Goal: Communication & Community: Answer question/provide support

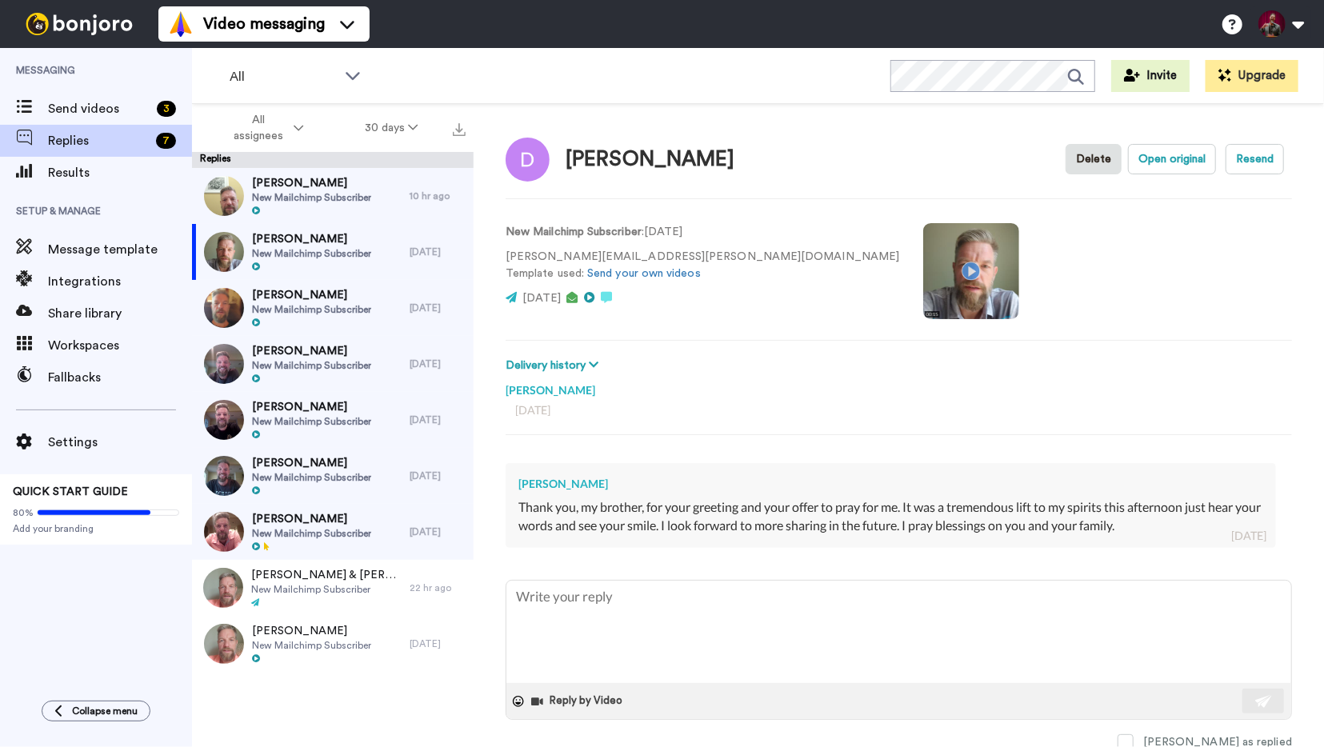
type textarea "x"
click at [95, 101] on span "Send videos" at bounding box center [99, 108] width 102 height 19
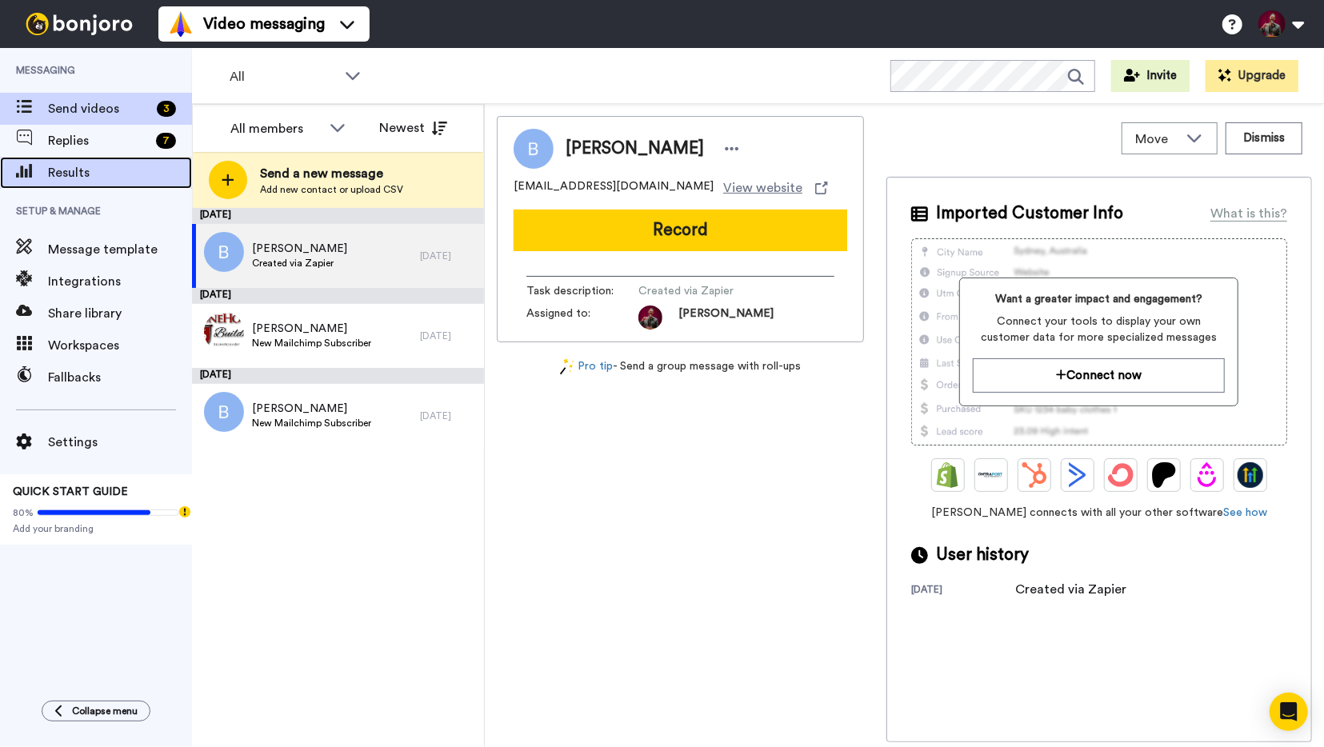
click at [71, 171] on span "Results" at bounding box center [120, 172] width 144 height 19
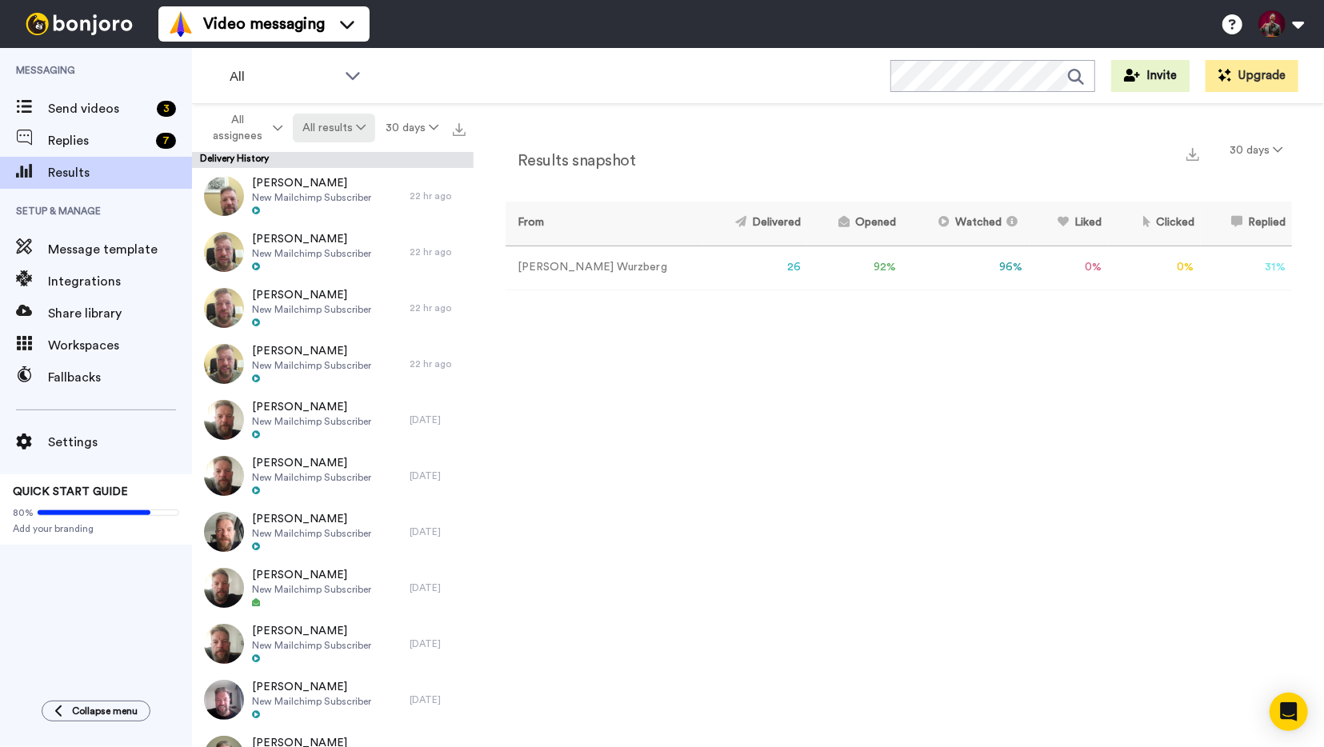
click at [345, 128] on button "All results" at bounding box center [334, 128] width 83 height 29
click at [329, 241] on div "Watched" at bounding box center [337, 247] width 74 height 18
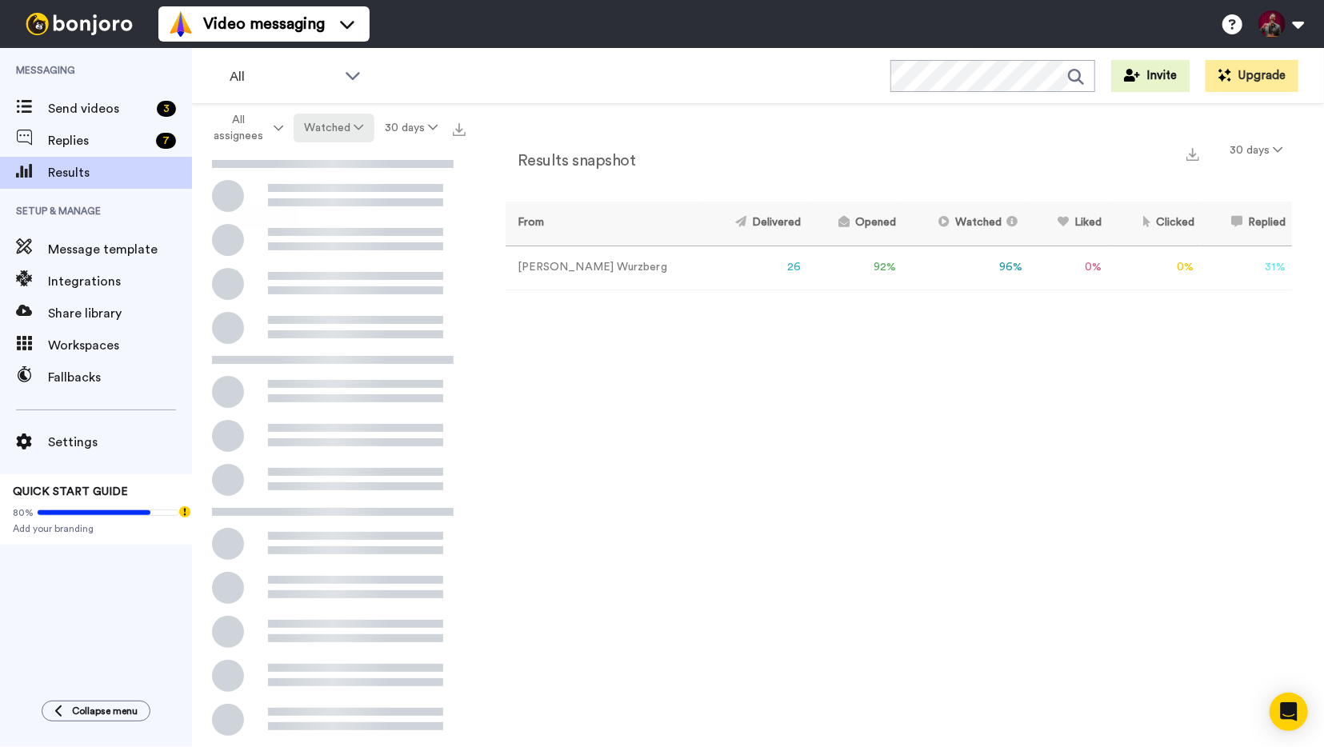
click at [337, 126] on button "Watched" at bounding box center [334, 128] width 80 height 29
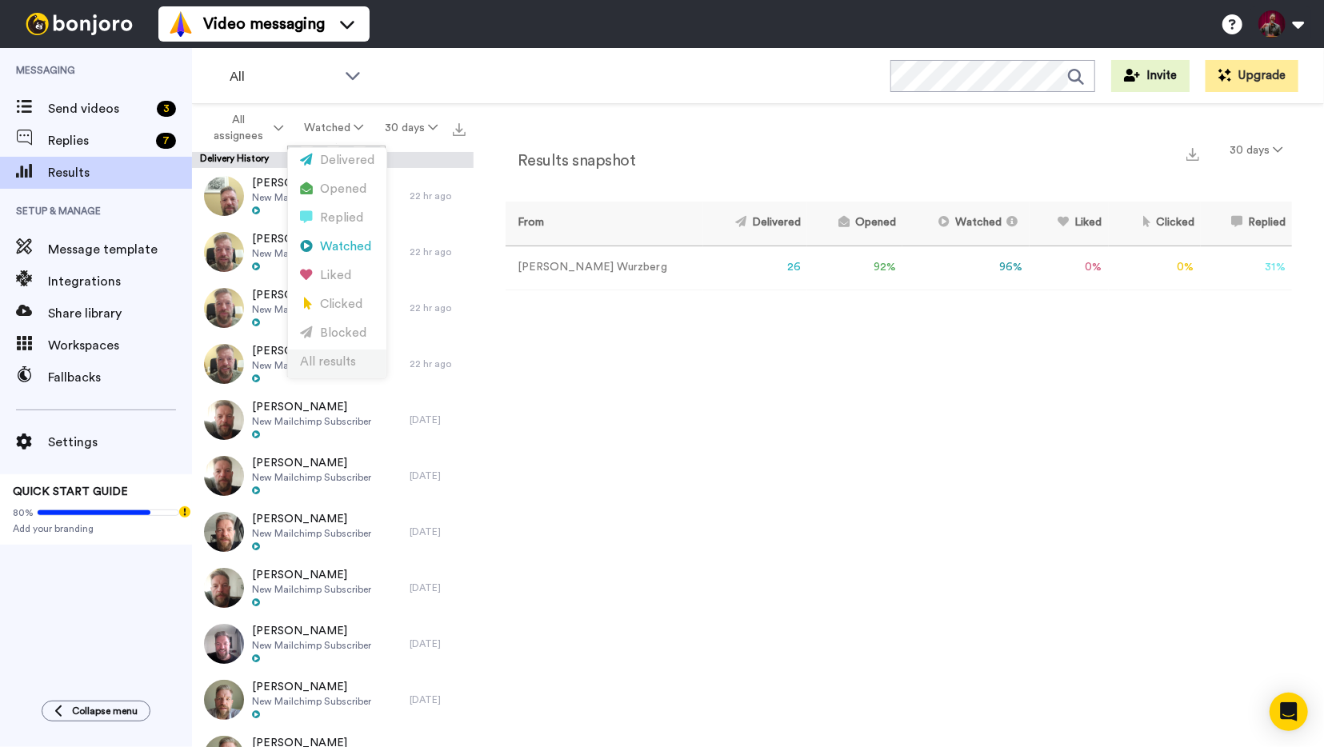
click at [319, 361] on div "All results" at bounding box center [337, 363] width 74 height 18
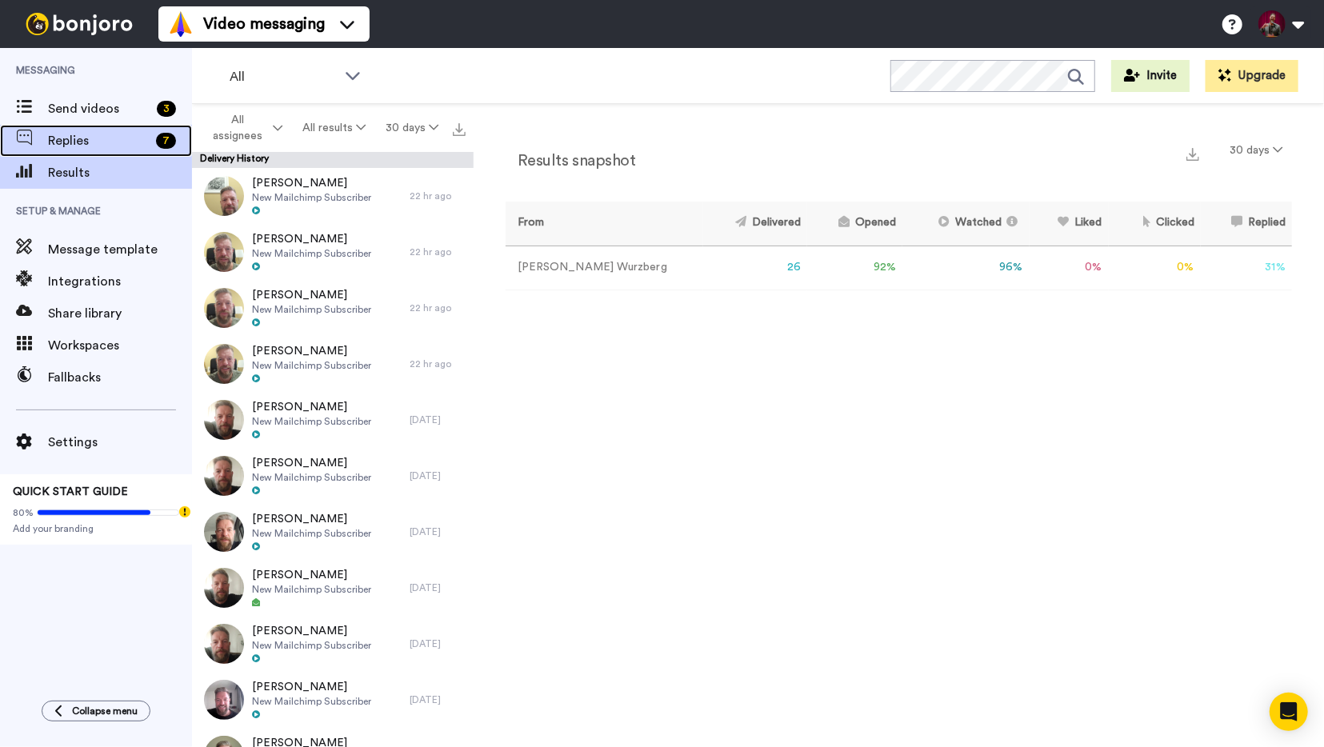
click at [126, 146] on span "Replies" at bounding box center [99, 140] width 102 height 19
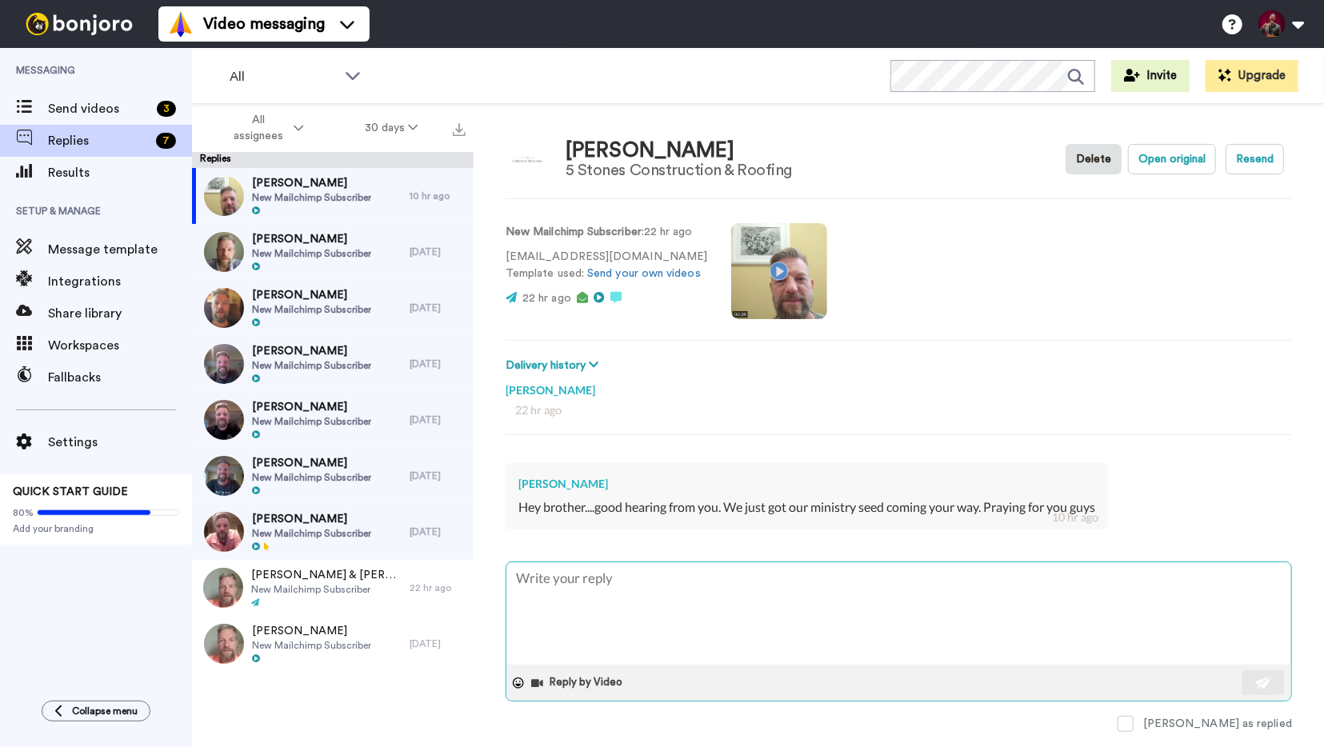
click at [602, 595] on textarea at bounding box center [899, 614] width 785 height 102
type textarea "T"
type textarea "x"
type textarea "Th"
type textarea "x"
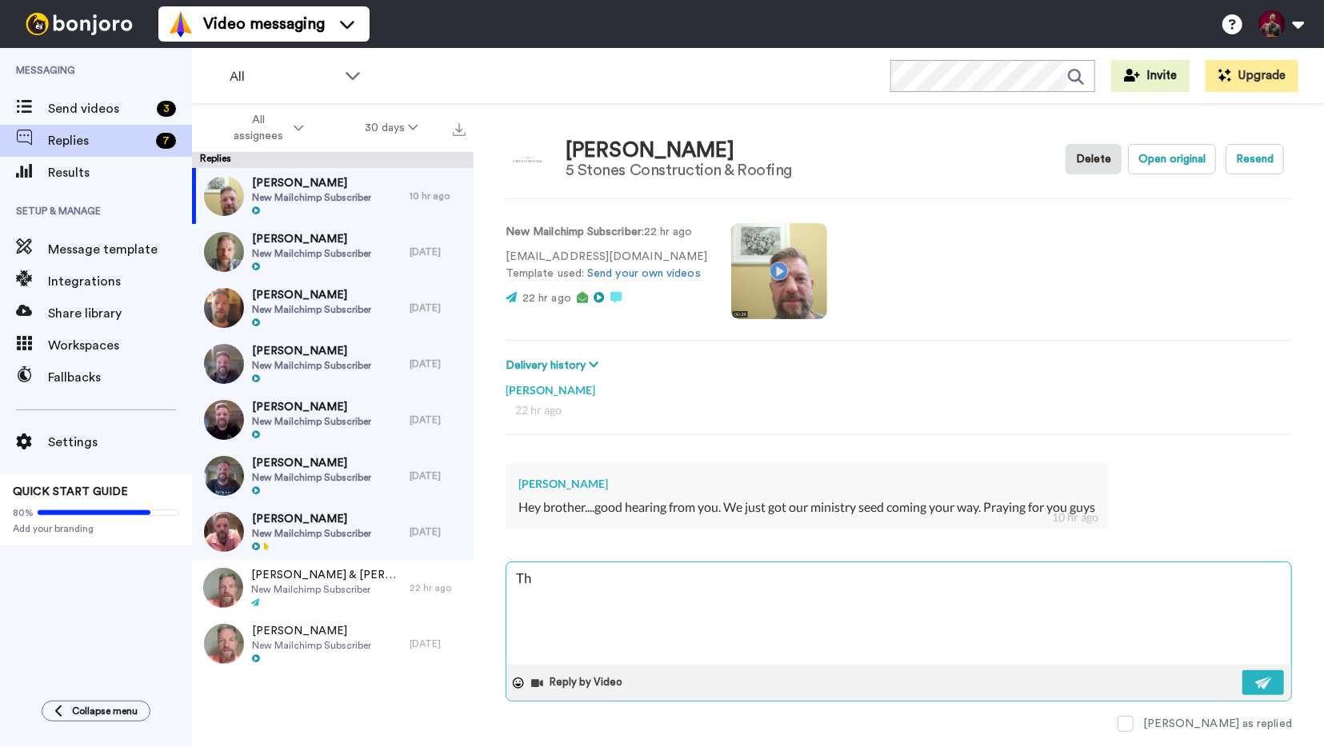
type textarea "Tha"
type textarea "x"
type textarea "Than"
type textarea "x"
type textarea "Thank"
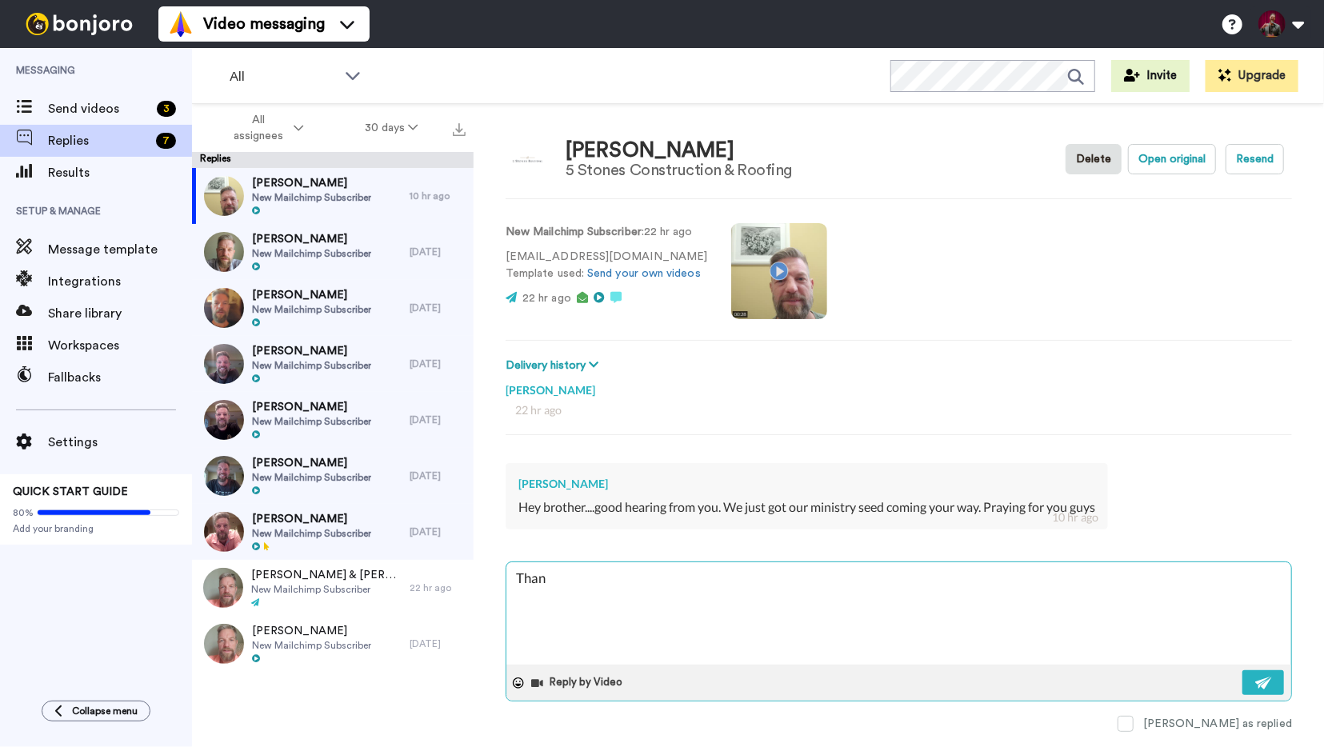
type textarea "x"
type textarea "Thank"
type textarea "x"
type textarea "Thank y"
type textarea "x"
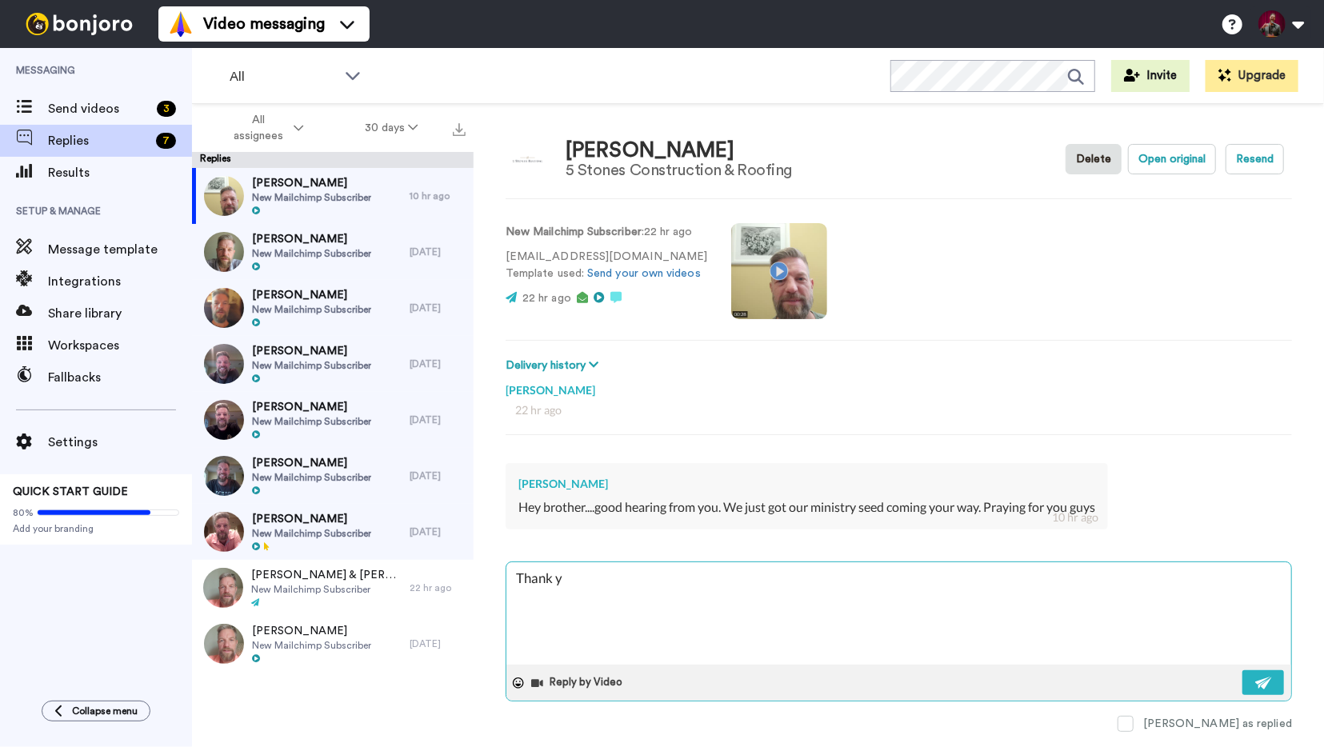
type textarea "Thank yo"
type textarea "x"
type textarea "Thank you"
type textarea "x"
type textarea "Thank you"
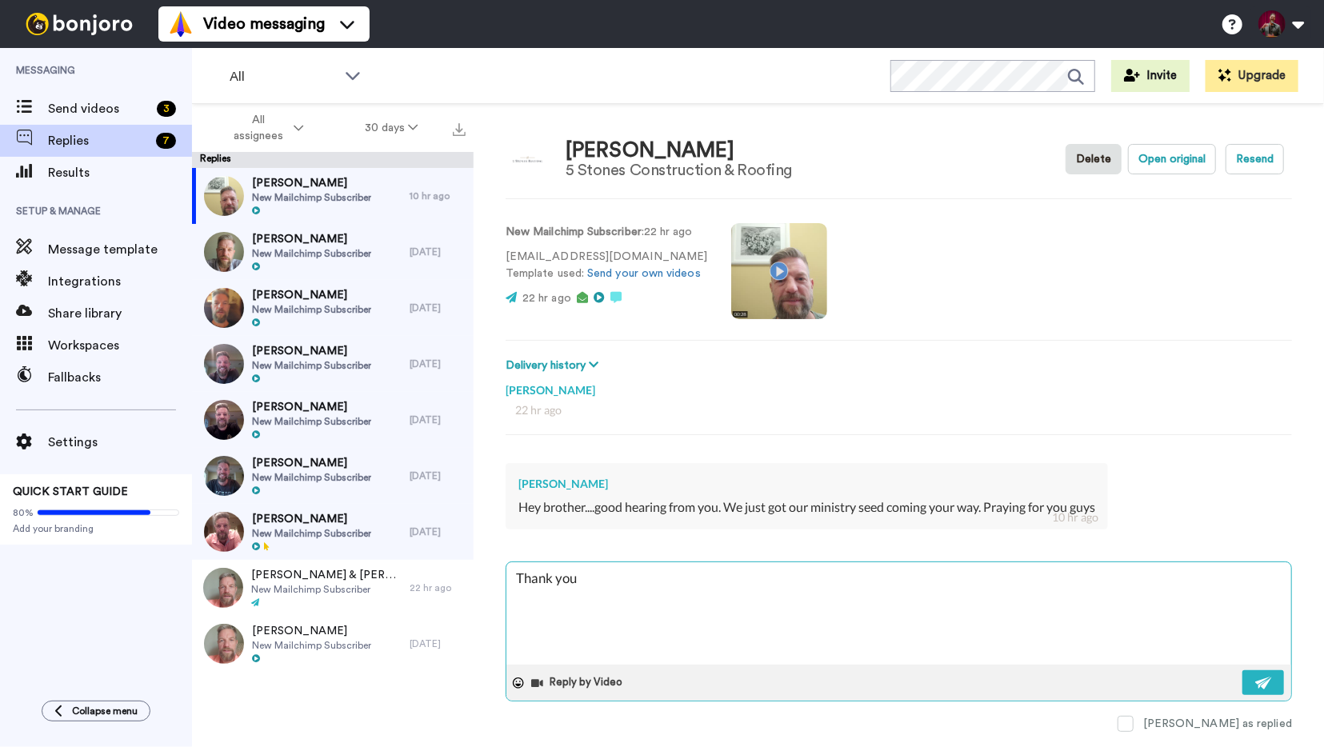
type textarea "x"
type textarea "Thank you b"
type textarea "x"
type textarea "Thank you br"
type textarea "x"
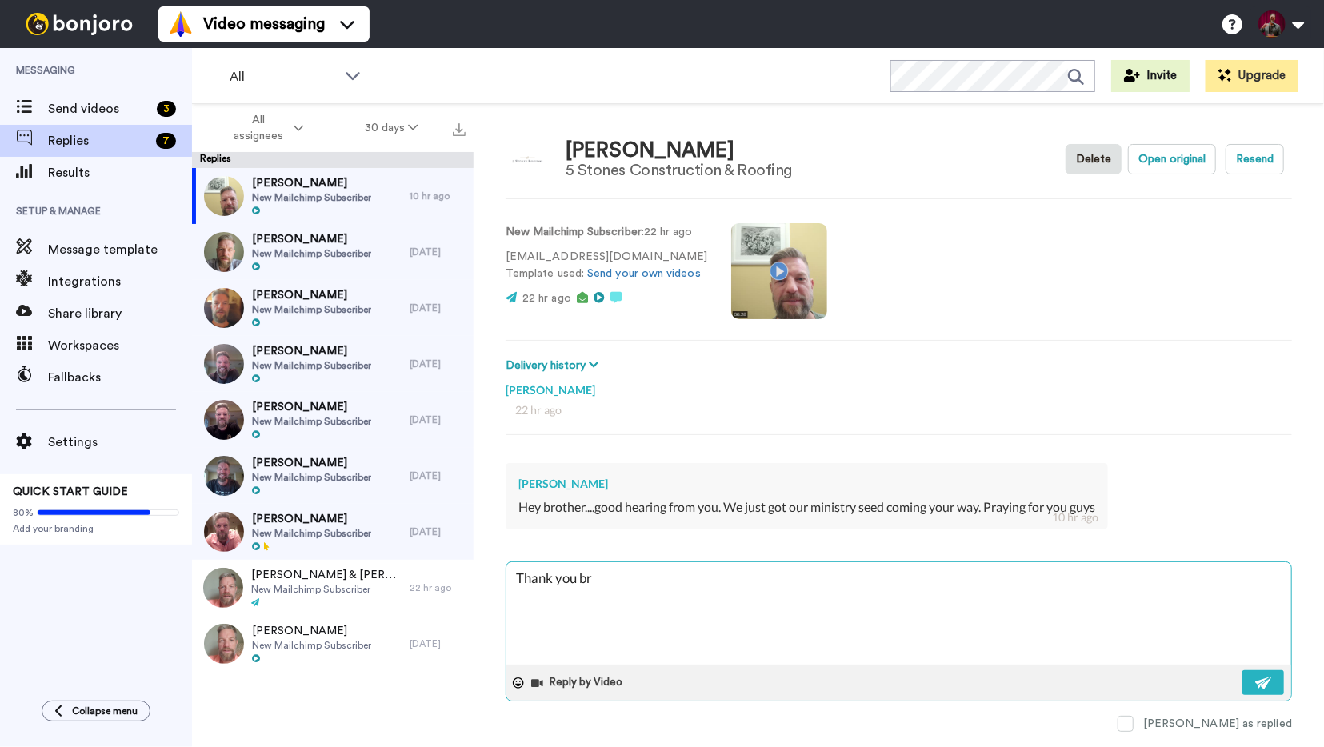
type textarea "Thank you bro"
type textarea "x"
type textarea "Thank you brot"
type textarea "x"
type textarea "Thank you broth"
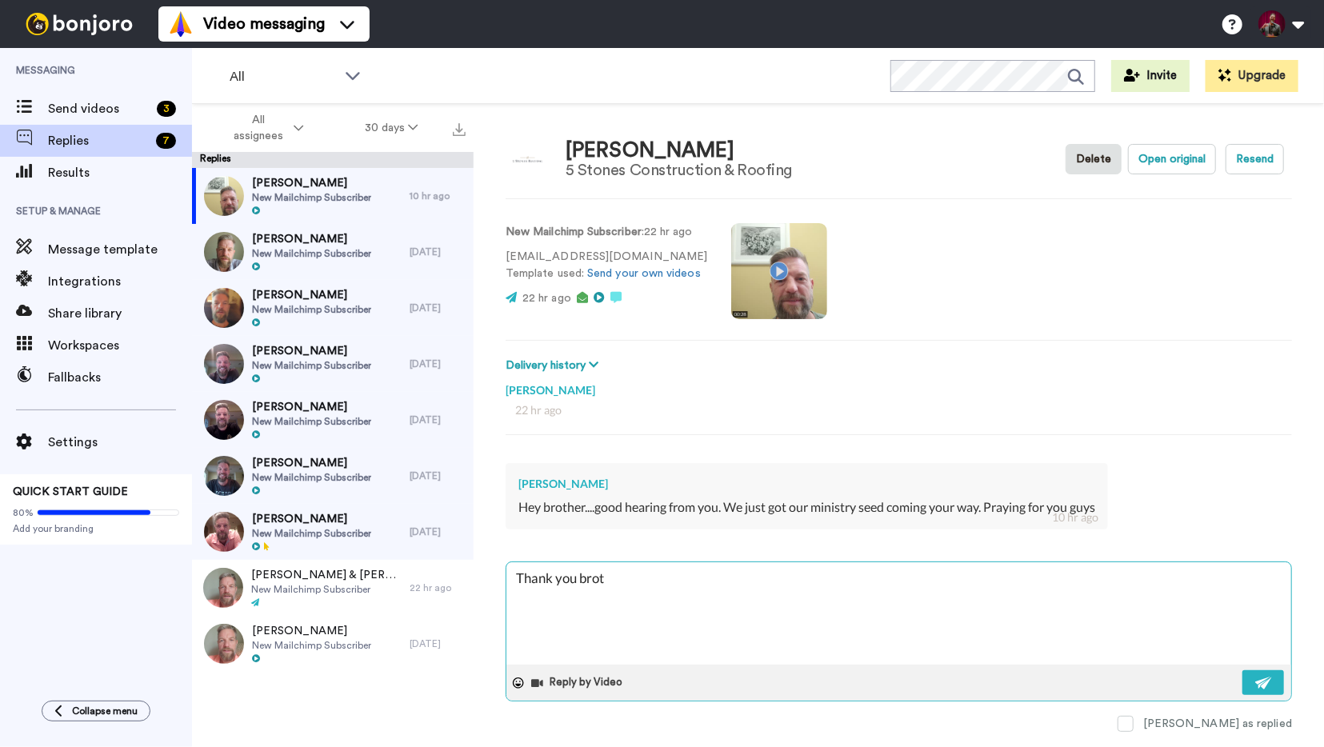
type textarea "x"
type textarea "Thank you brothe"
type textarea "x"
type textarea "Thank you brother"
type textarea "x"
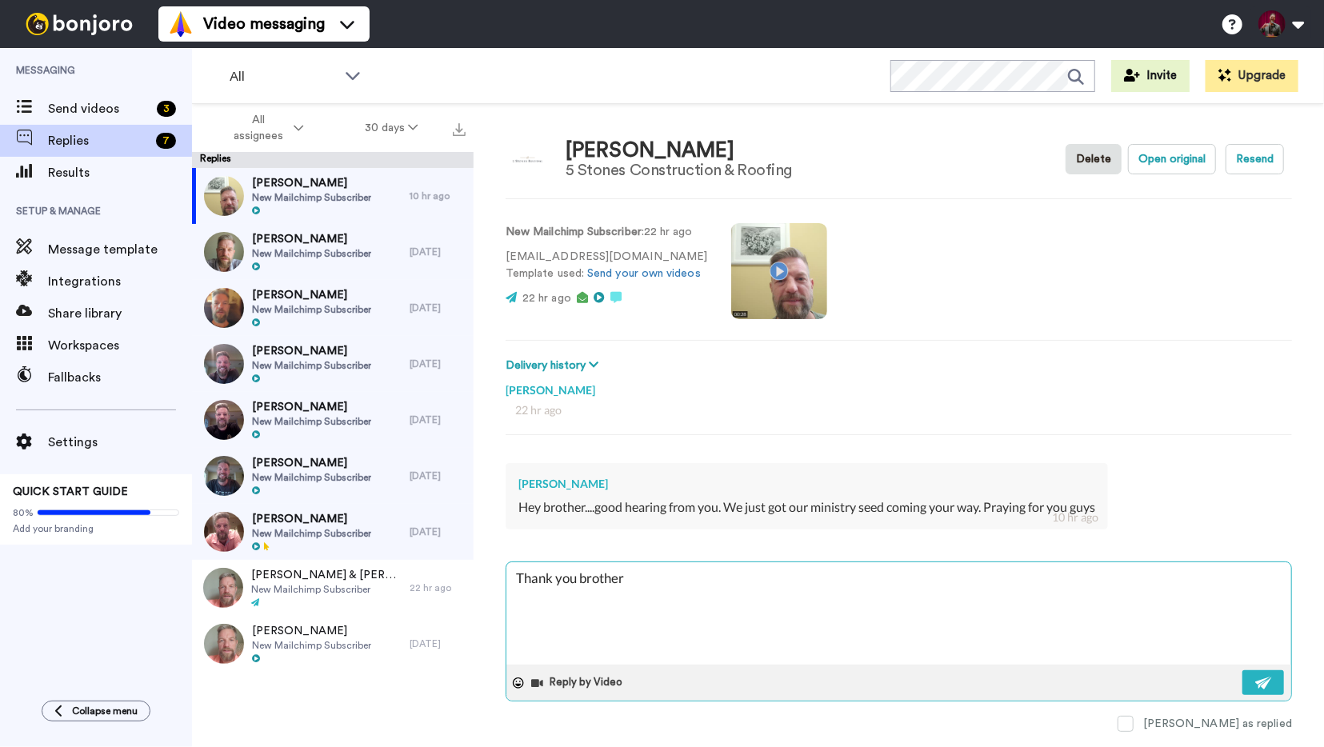
type textarea "Thank you brother."
type textarea "x"
type textarea "Thank you brother.."
type textarea "x"
type textarea "Thank you brother..."
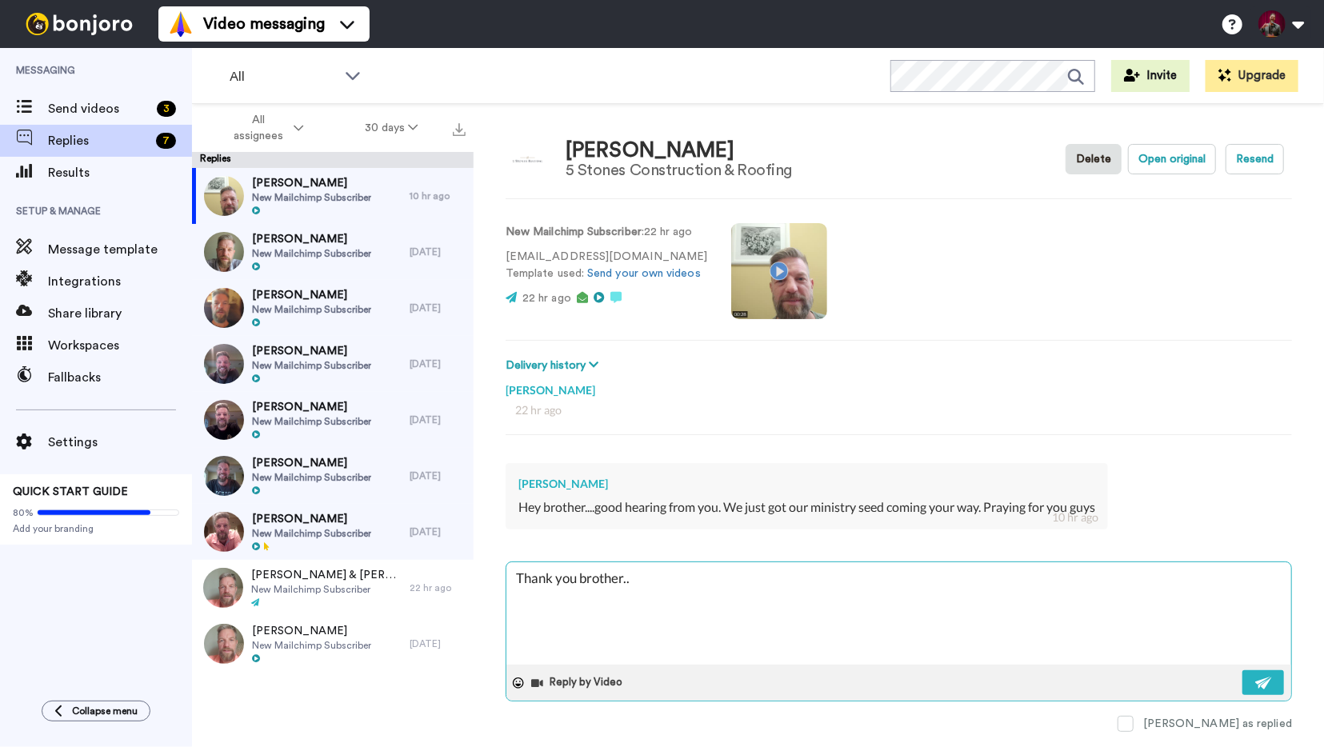
type textarea "x"
type textarea "Thank you brother...l"
type textarea "x"
type textarea "Thank you brother...lo"
type textarea "x"
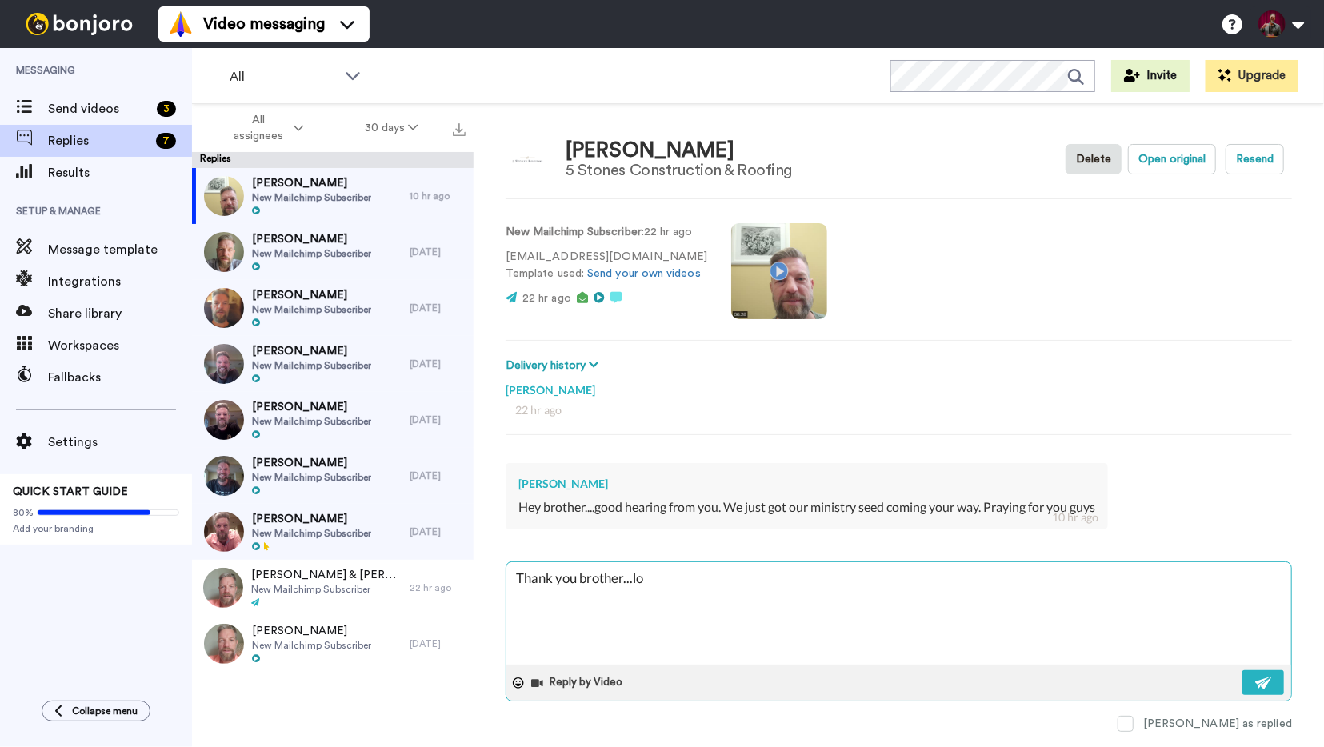
type textarea "Thank you brother...loo"
type textarea "x"
type textarea "Thank you brother...look"
type textarea "x"
type textarea "Thank you brother...looki"
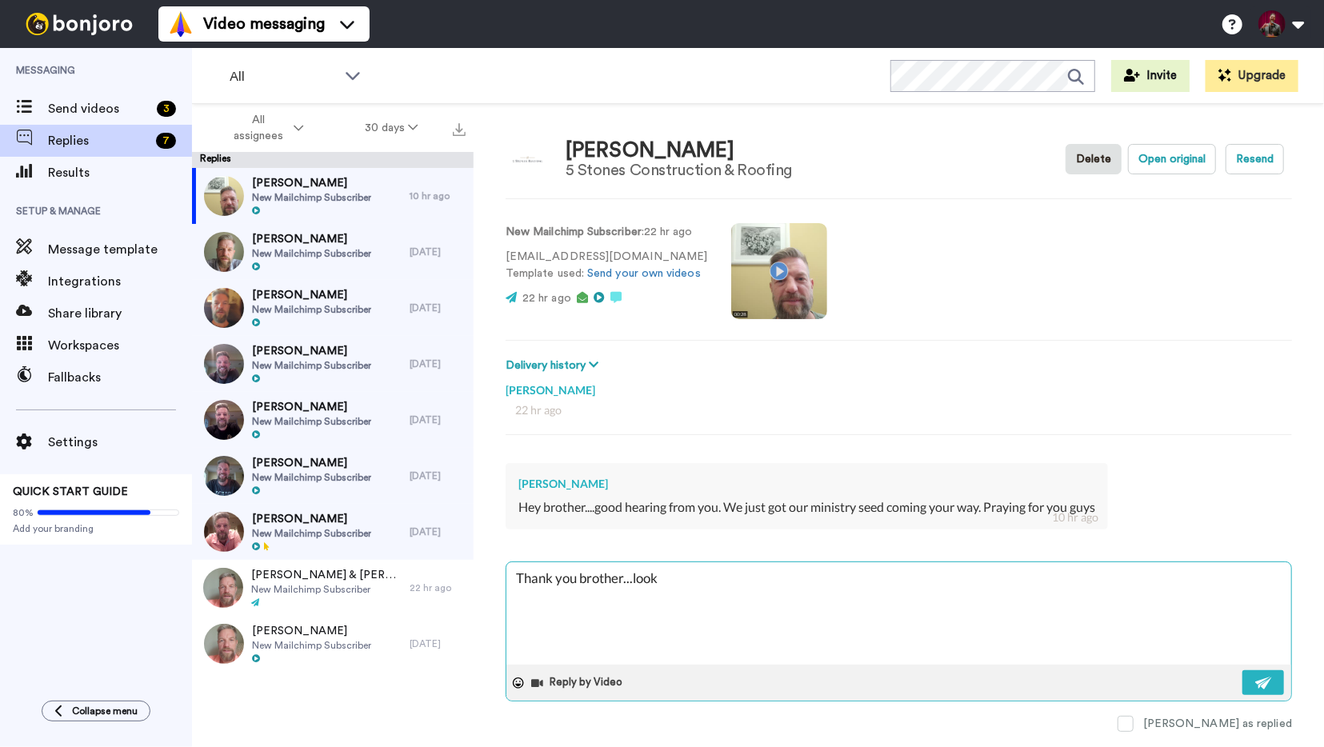
type textarea "x"
type textarea "Thank you brother...lookin"
type textarea "x"
type textarea "Thank you brother...looking"
type textarea "x"
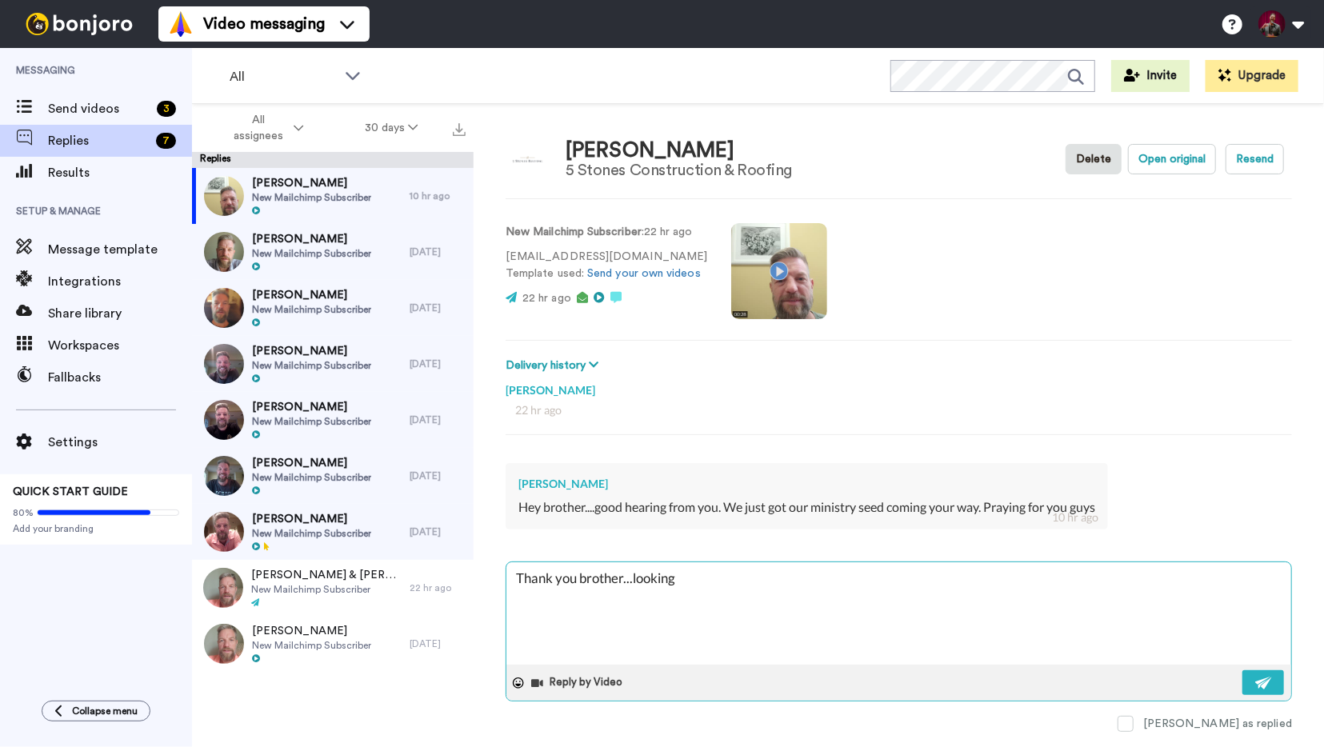
type textarea "Thank you brother...looking"
type textarea "x"
type textarea "Thank you brother...looking f"
type textarea "x"
type textarea "Thank you brother...looking fo"
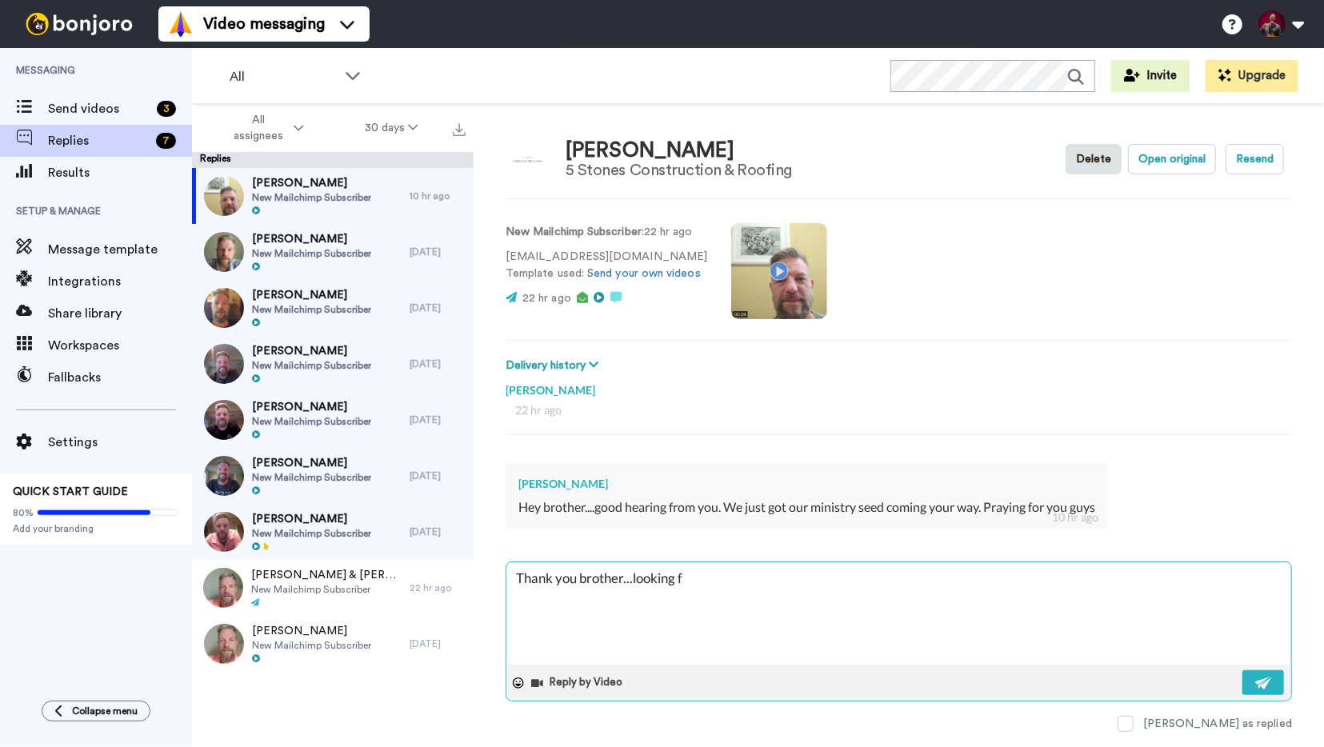
type textarea "x"
type textarea "Thank you brother...looking for"
type textarea "x"
type textarea "Thank you brother...looking forw"
type textarea "x"
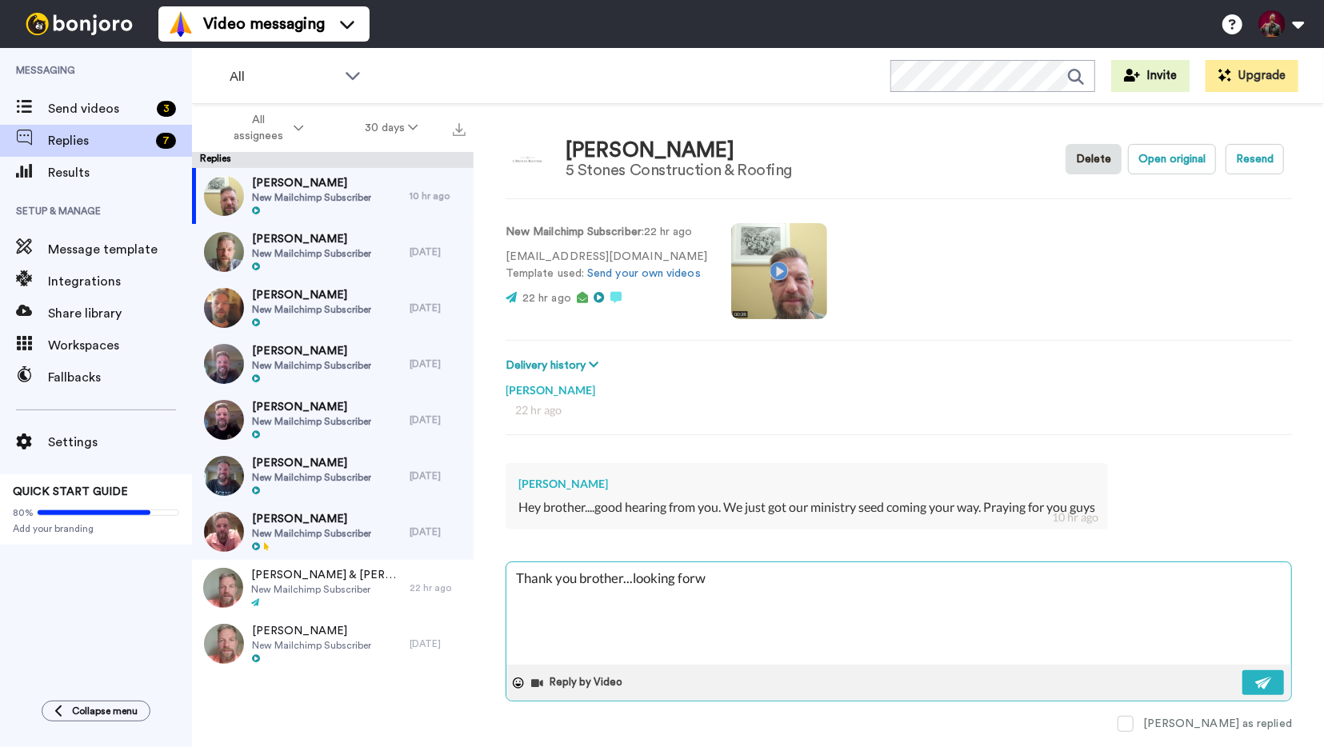
type textarea "Thank you brother...looking forwa"
type textarea "x"
type textarea "Thank you brother...looking forwar"
type textarea "x"
type textarea "Thank you brother...looking forward"
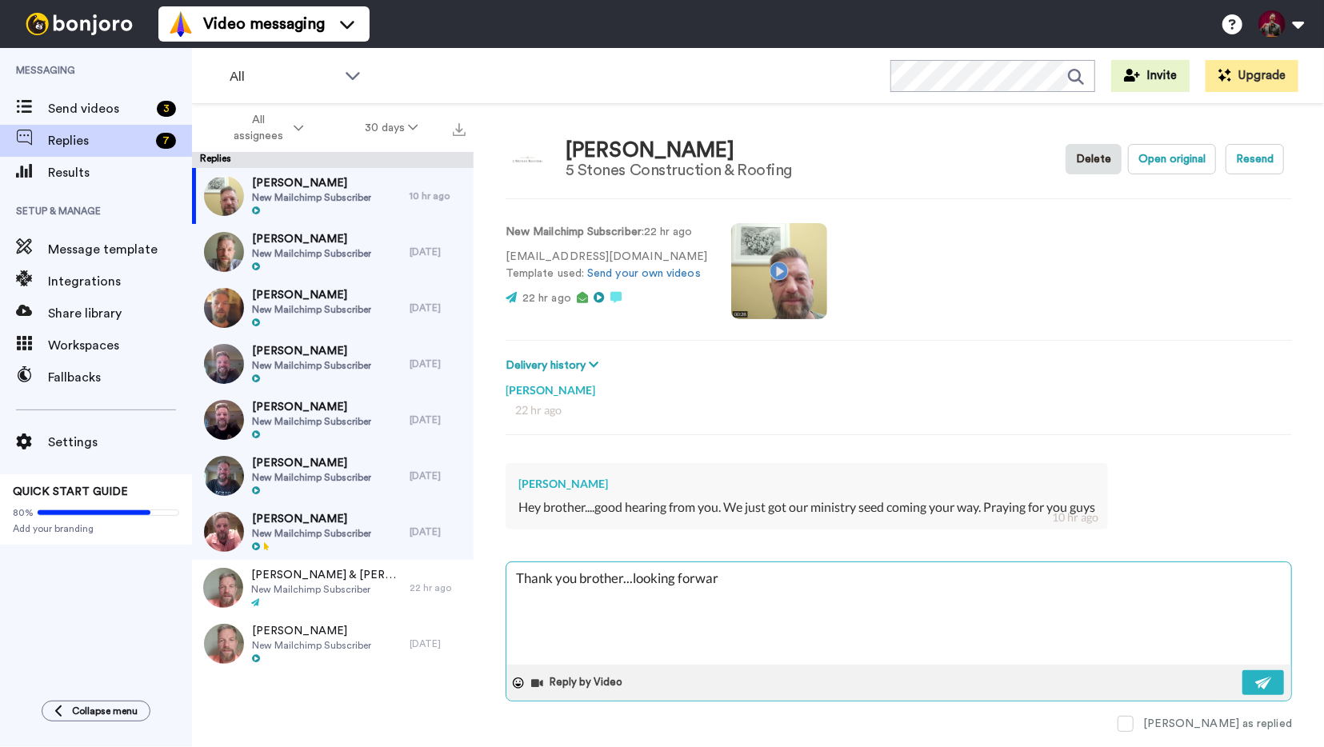
type textarea "x"
type textarea "Thank you brother...looking forward"
type textarea "x"
type textarea "Thank you brother...looking forward t"
type textarea "x"
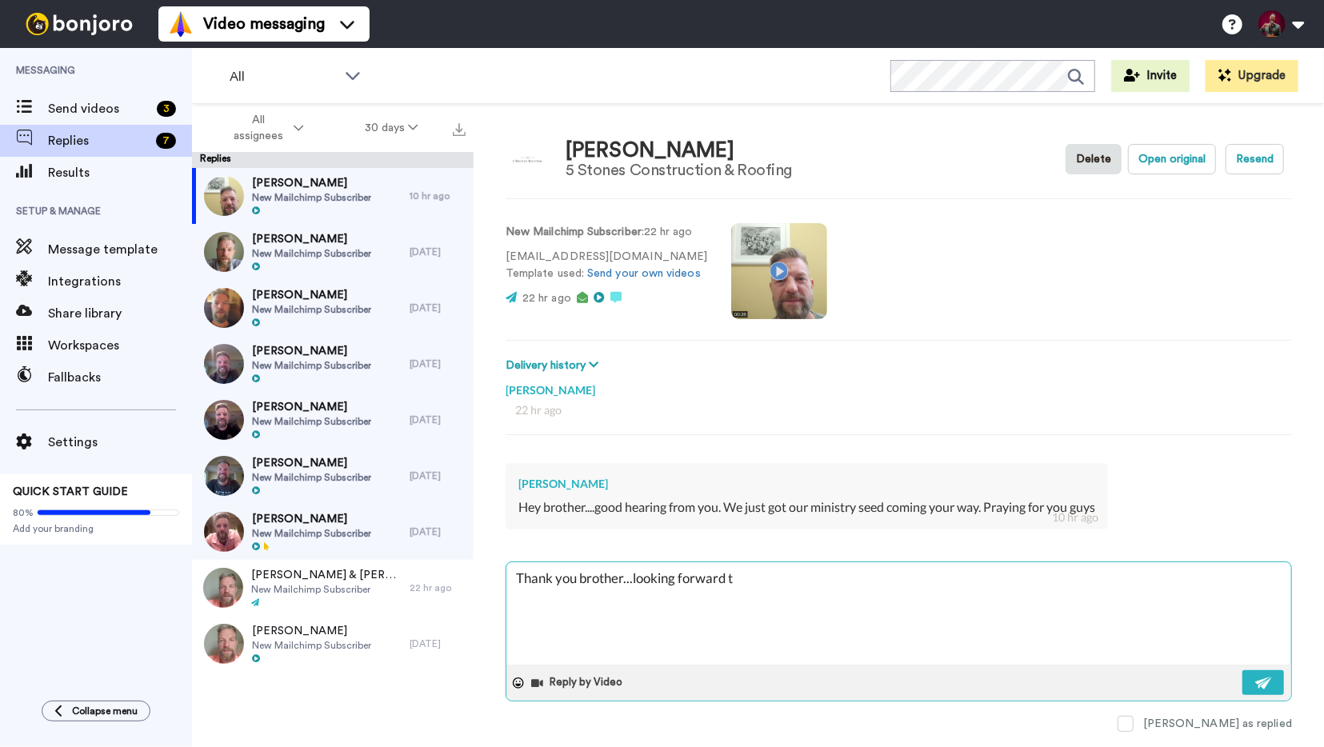
type textarea "Thank you brother...looking forward to"
type textarea "x"
type textarea "Thank you brother...looking forward to"
type textarea "x"
type textarea "Thank you brother...looking forward to s"
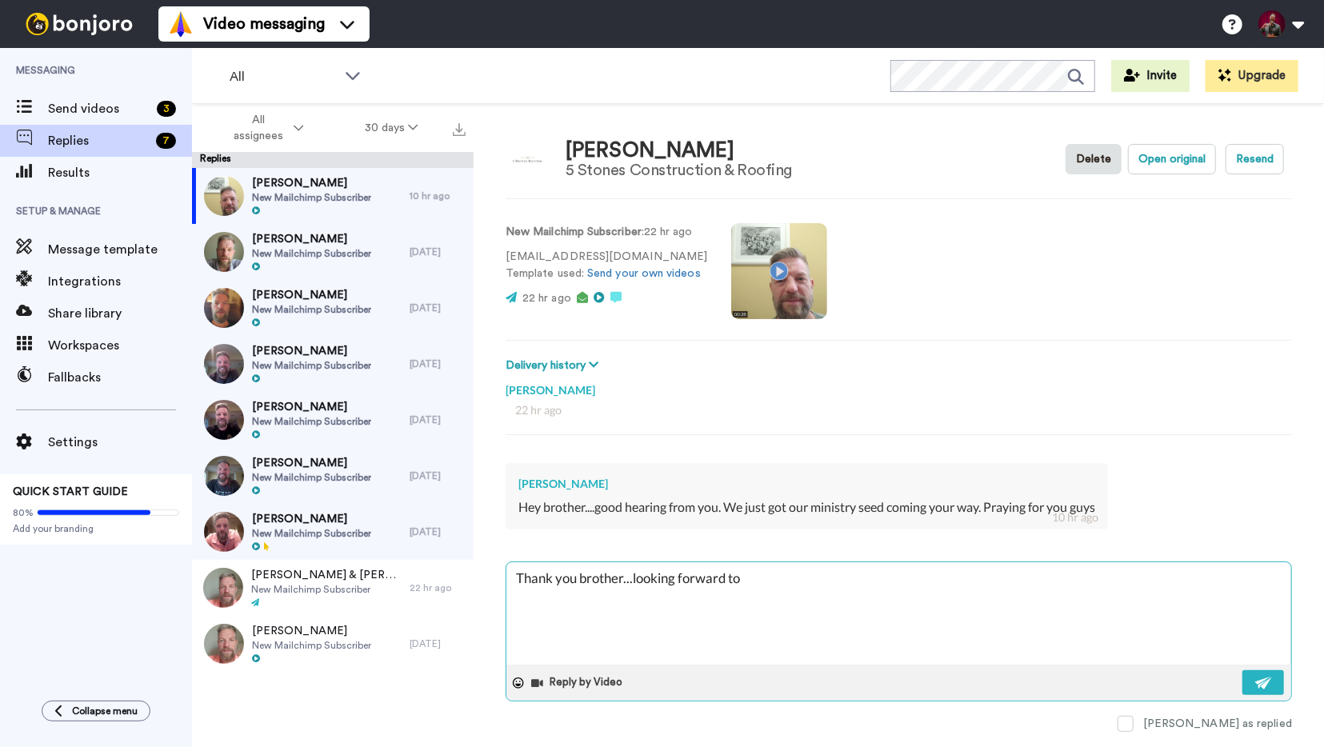
type textarea "x"
type textarea "Thank you brother...looking forward to st"
type textarea "x"
type textarea "Thank you brother...looking forward to sta"
type textarea "x"
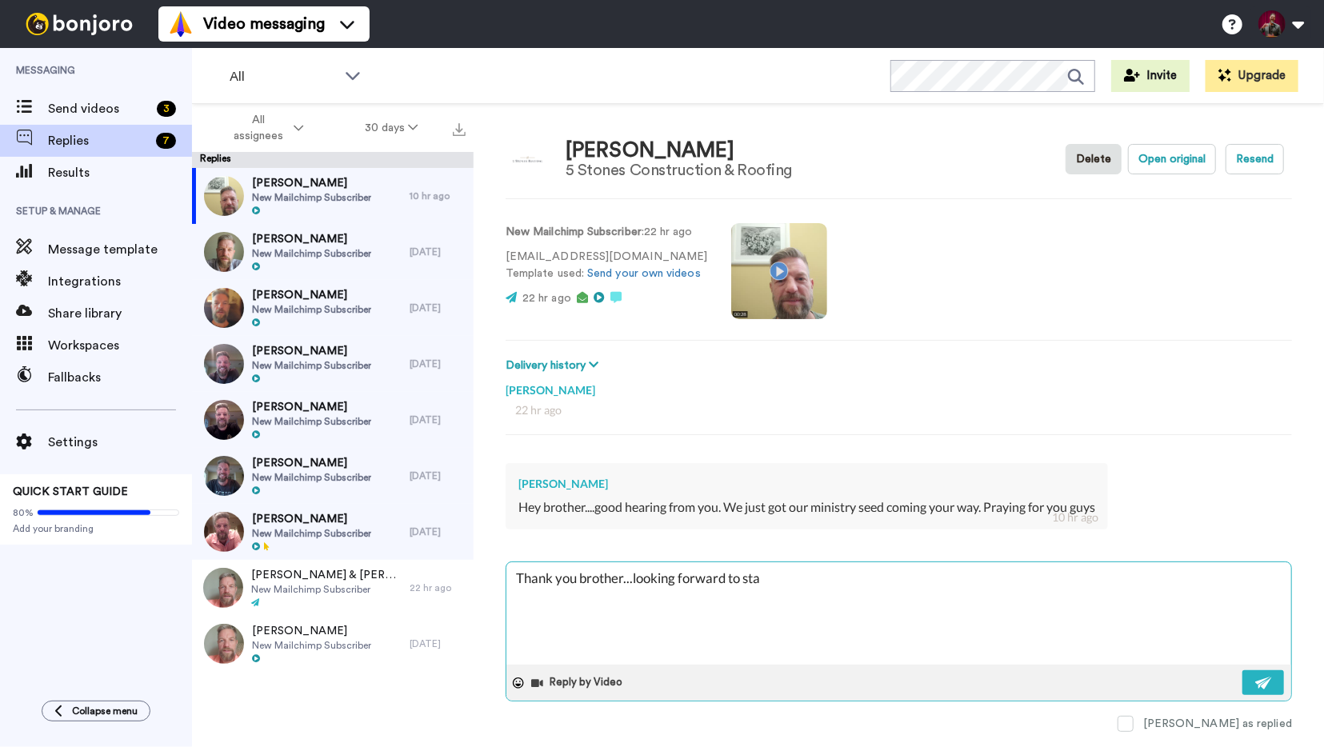
type textarea "Thank you brother...looking forward to stay"
type textarea "x"
type textarea "Thank you brother...looking forward to stayni"
type textarea "x"
type textarea "Thank you brother...looking forward to staynig"
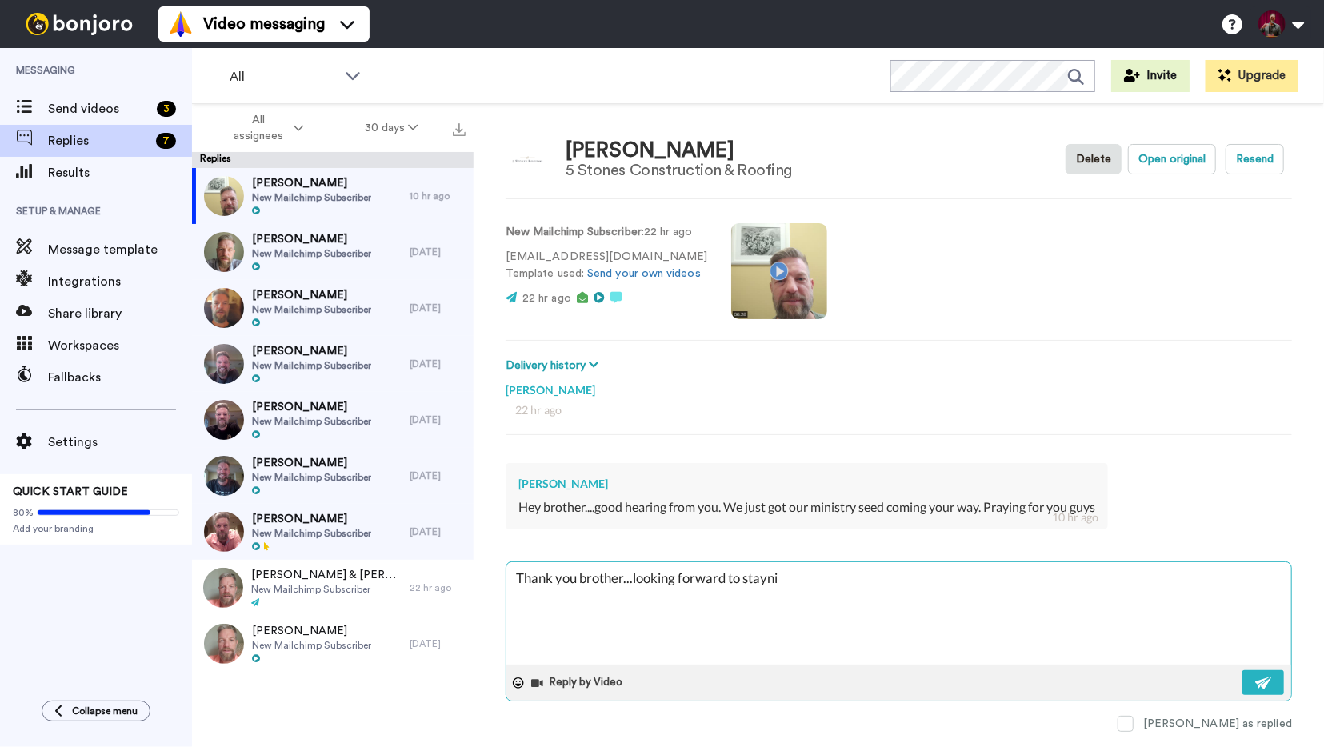
type textarea "x"
type textarea "Thank you brother...looking forward to staynig"
type textarea "x"
type textarea "Thank you brother...looking forward to staynig i"
type textarea "x"
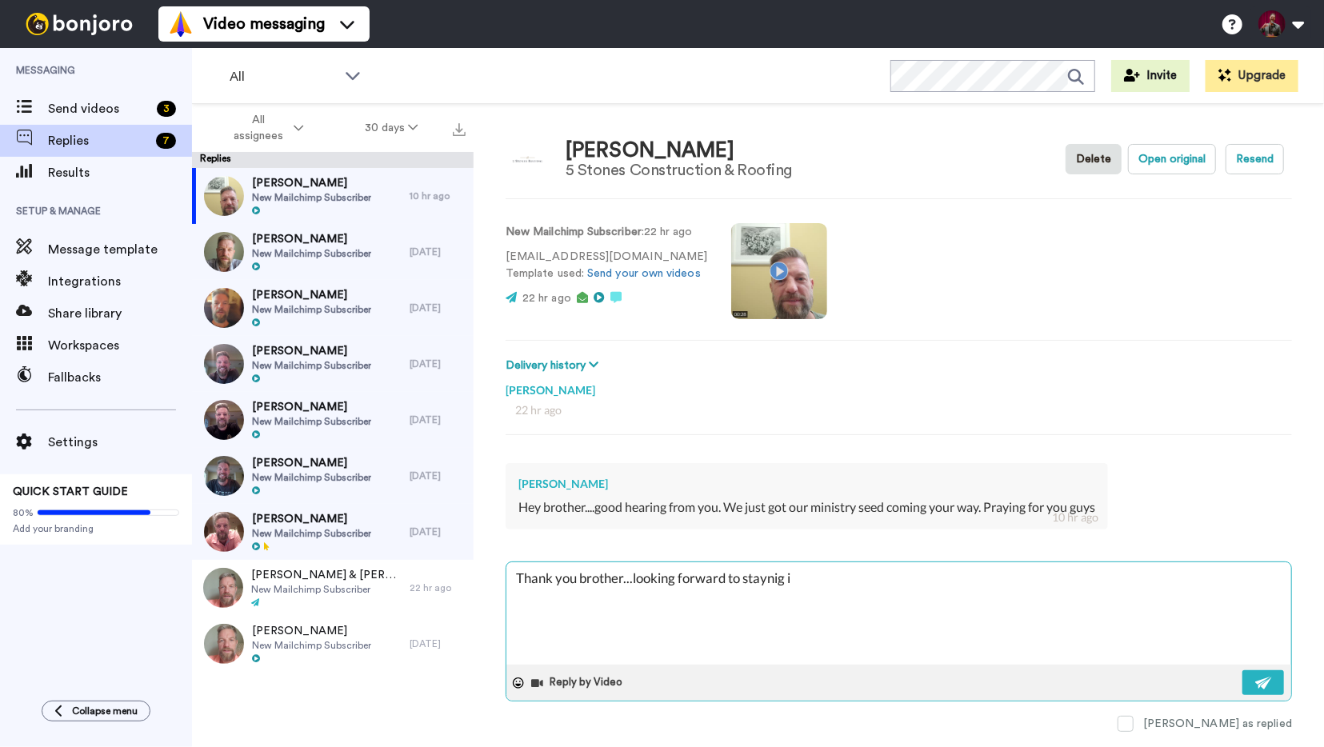
type textarea "Thank you brother...looking forward to staynig in"
type textarea "x"
type textarea "Thank you brother...looking forward to staynig in"
type textarea "x"
type textarea "Thank you brother...looking forward to staynig in t"
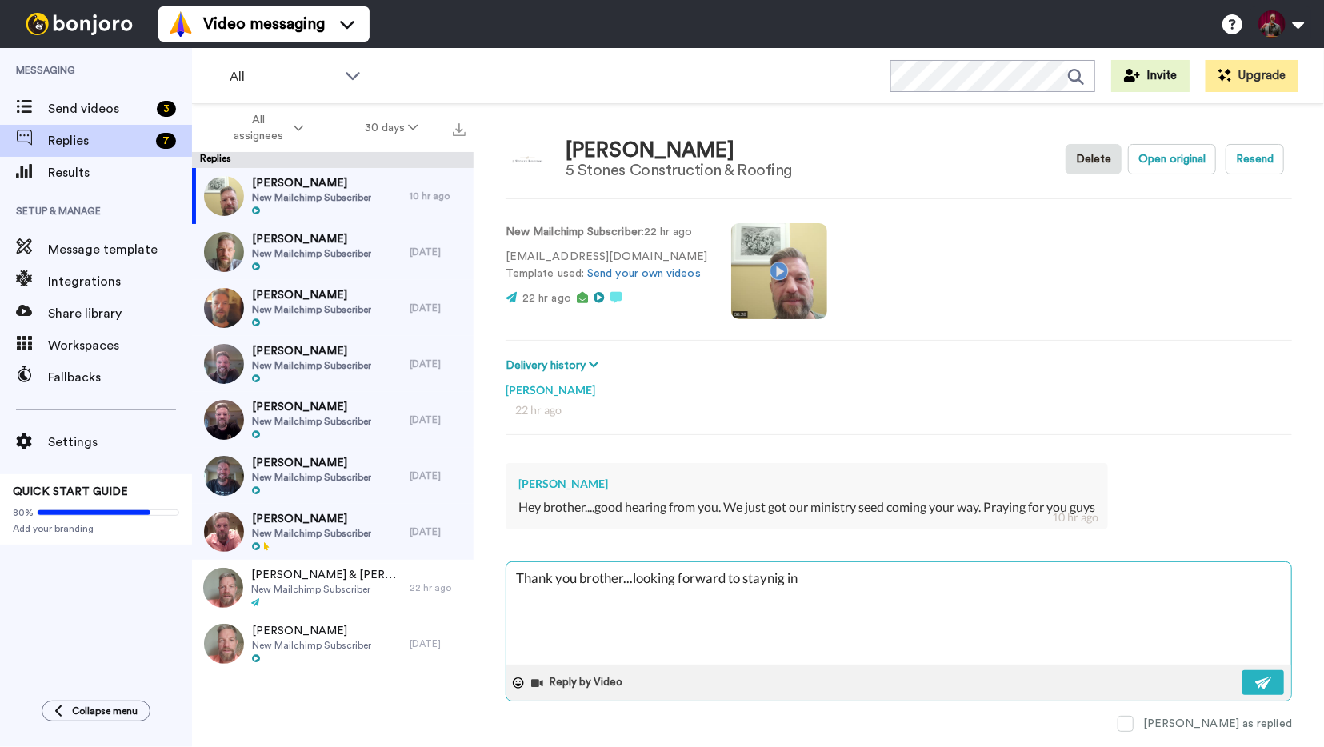
type textarea "x"
type textarea "Thank you brother...looking forward to staynig in to"
type textarea "x"
type textarea "Thank you brother...looking forward to staynig in tou"
type textarea "x"
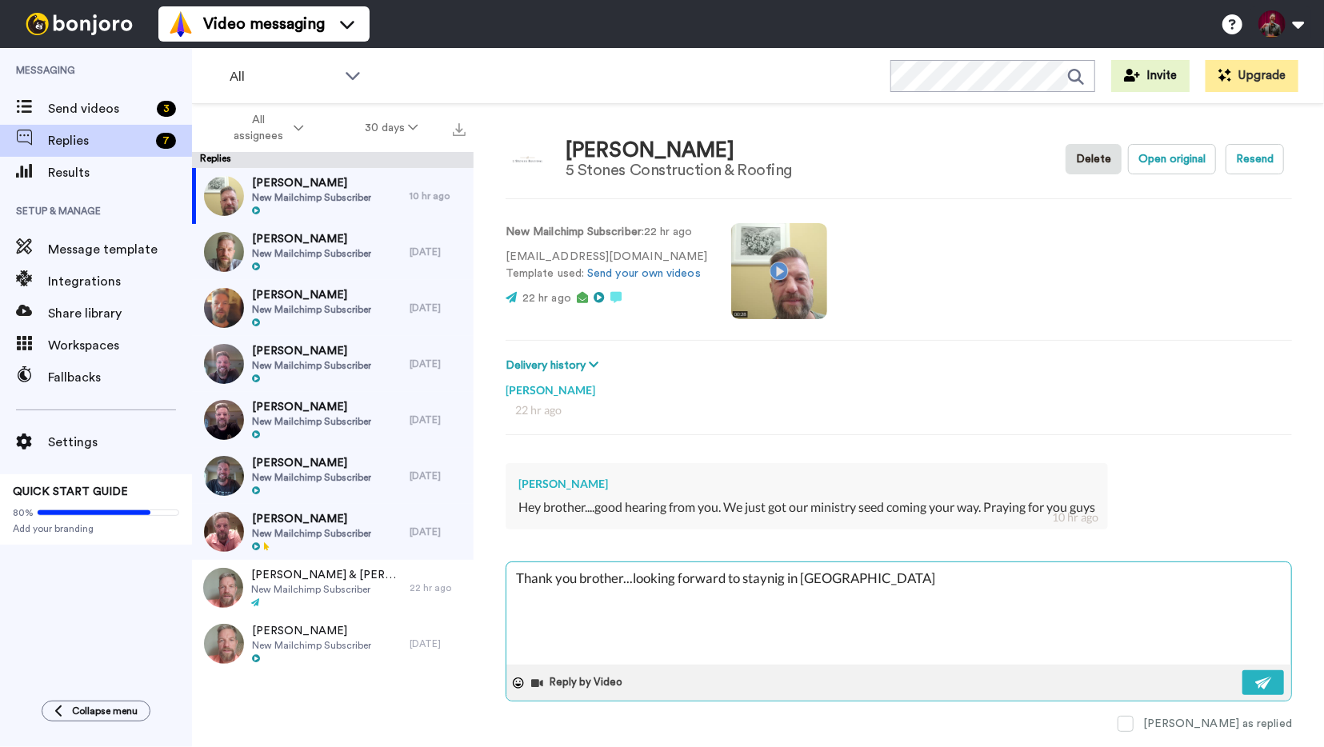
type textarea "Thank you brother...looking forward to staynig in touc"
type textarea "x"
type textarea "Thank you brother...looking forward to staynig in touch"
type textarea "x"
type textarea "Thank you brother...looking forward to staynig in touch."
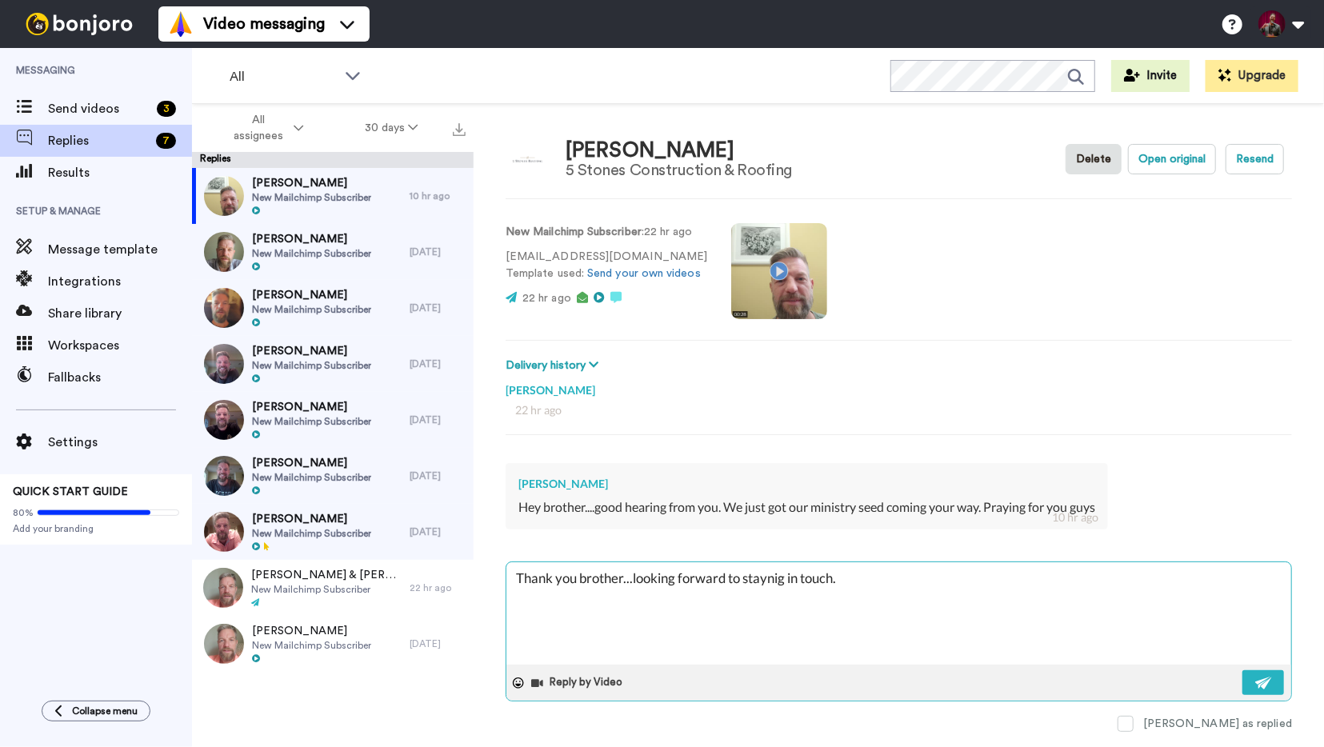
type textarea "x"
type textarea "Thank you brother...looking forward to staynig in touch."
type textarea "x"
type textarea "Thank you brother...looking forward to staynig in touch. A"
type textarea "x"
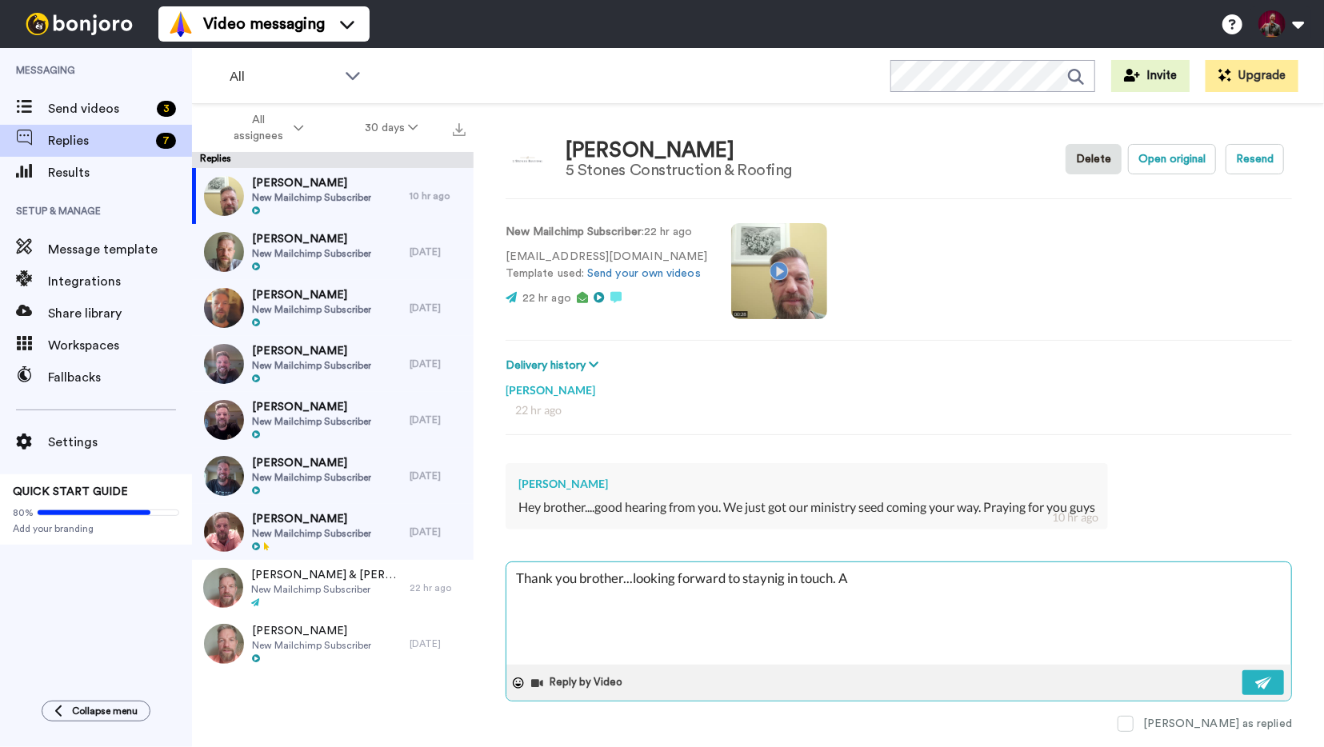
type textarea "Thank you brother...looking forward to staynig in touch. A"
type textarea "x"
type textarea "Thank you brother...looking forward to staynig in touch. A b"
type textarea "x"
type textarea "Thank you brother...looking forward to staynig in touch. A bi"
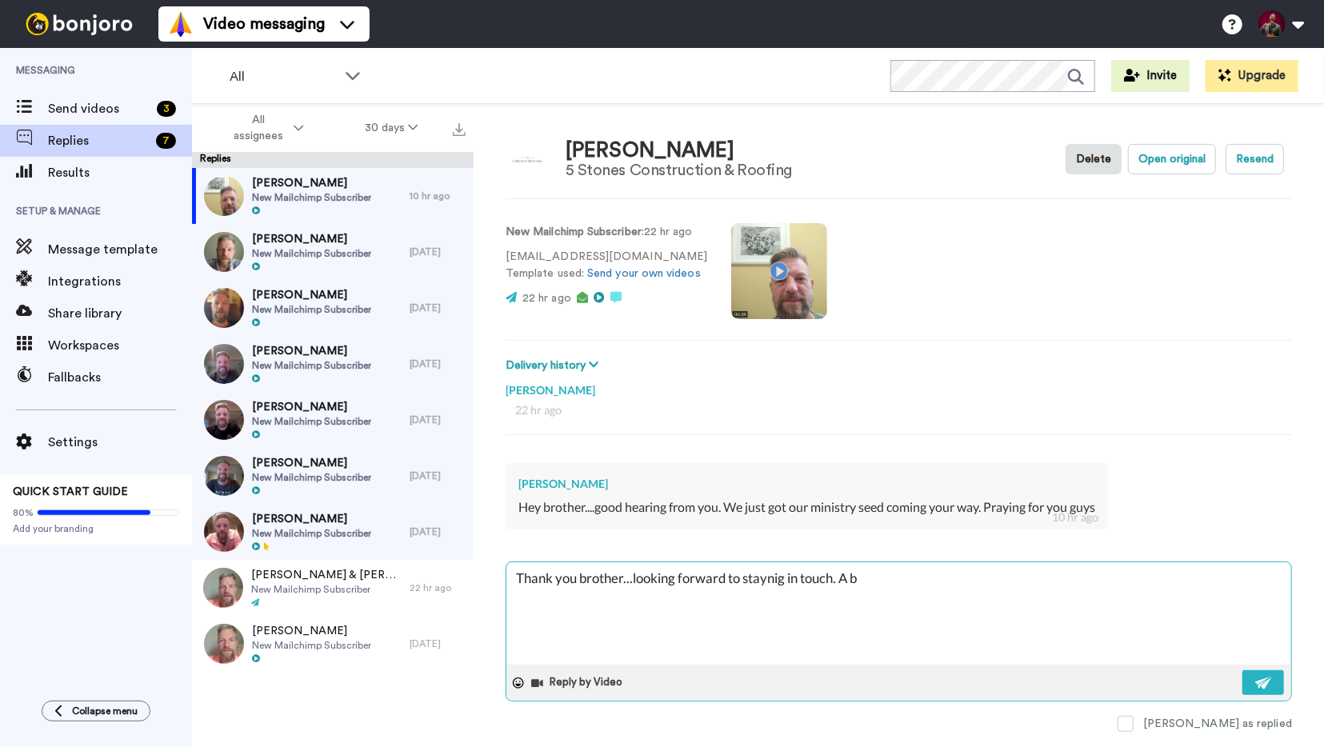
type textarea "x"
type textarea "Thank you brother...looking forward to staynig in touch. A bit"
type textarea "x"
type textarea "Thank you brother...looking forward to staynig in touch. A bit"
type textarea "x"
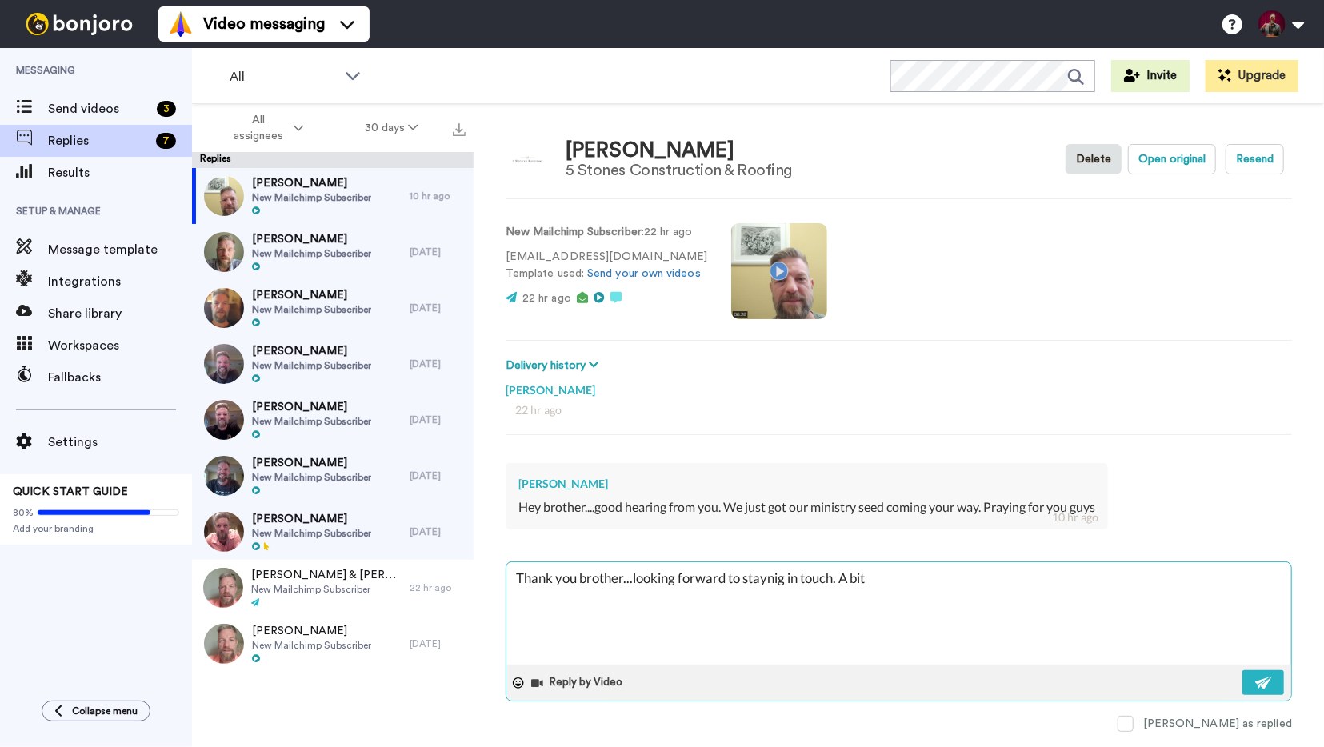
type textarea "Thank you brother...looking forward to staynig in touch. A bit s"
type textarea "x"
type textarea "Thank you brother...looking forward to staynig in touch. A bit sh"
type textarea "x"
type textarea "Thank you brother...looking forward to staynig in touch. A bit sha"
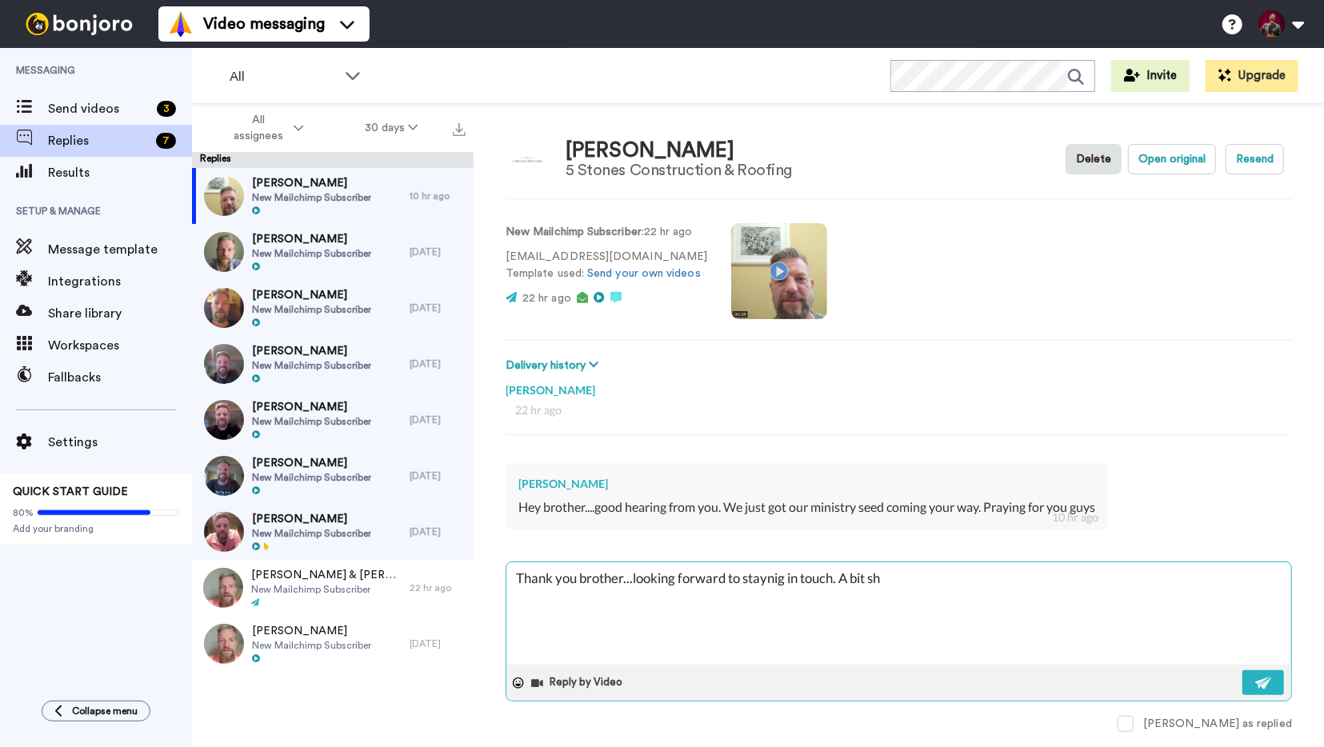
type textarea "x"
type textarea "Thank you brother...looking forward to staynig in touch. A bit shak"
type textarea "x"
type textarea "Thank you brother...looking forward to staynig in touch. A bit shake"
type textarea "x"
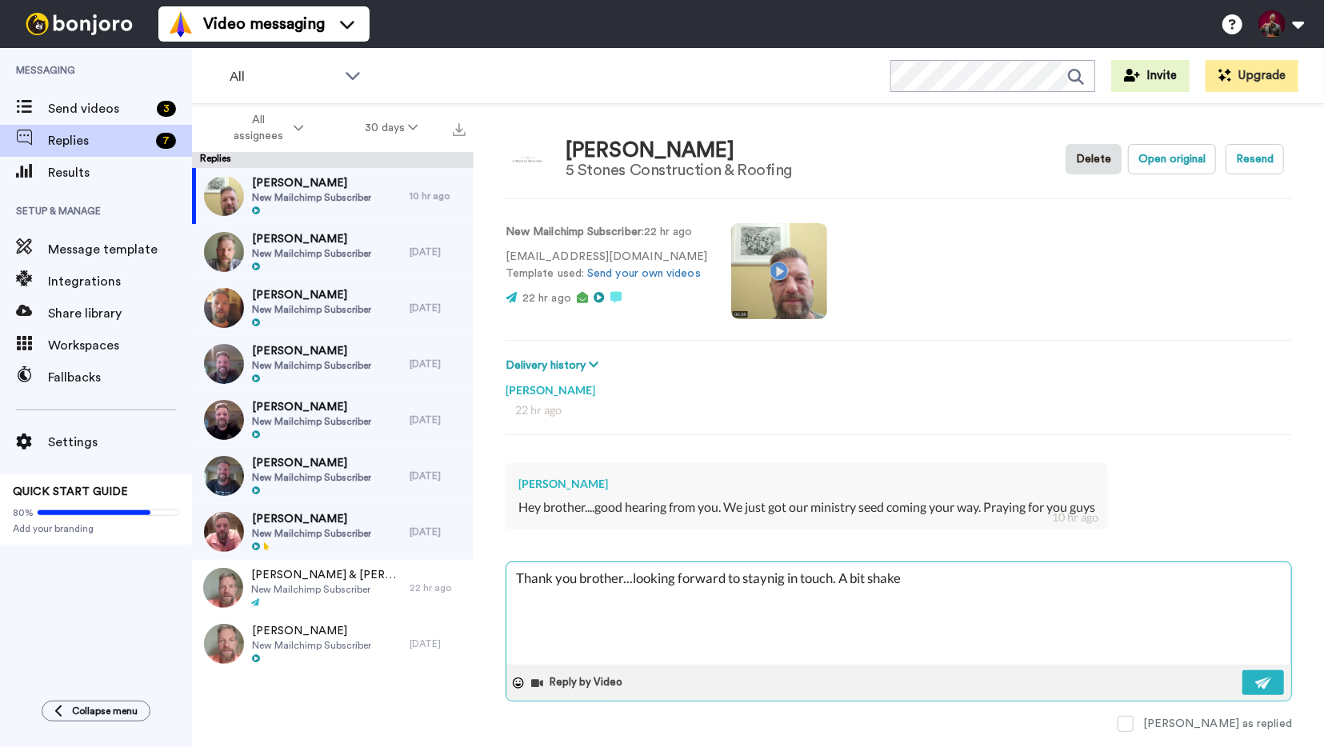
type textarea "Thank you brother...looking forward to staynig in touch. A bit shaken"
type textarea "x"
type textarea "Thank you brother...looking forward to staynig in touch. A bit shaken"
type textarea "x"
type textarea "Thank you brother...looking forward to staynig in touch. A bit shaken w"
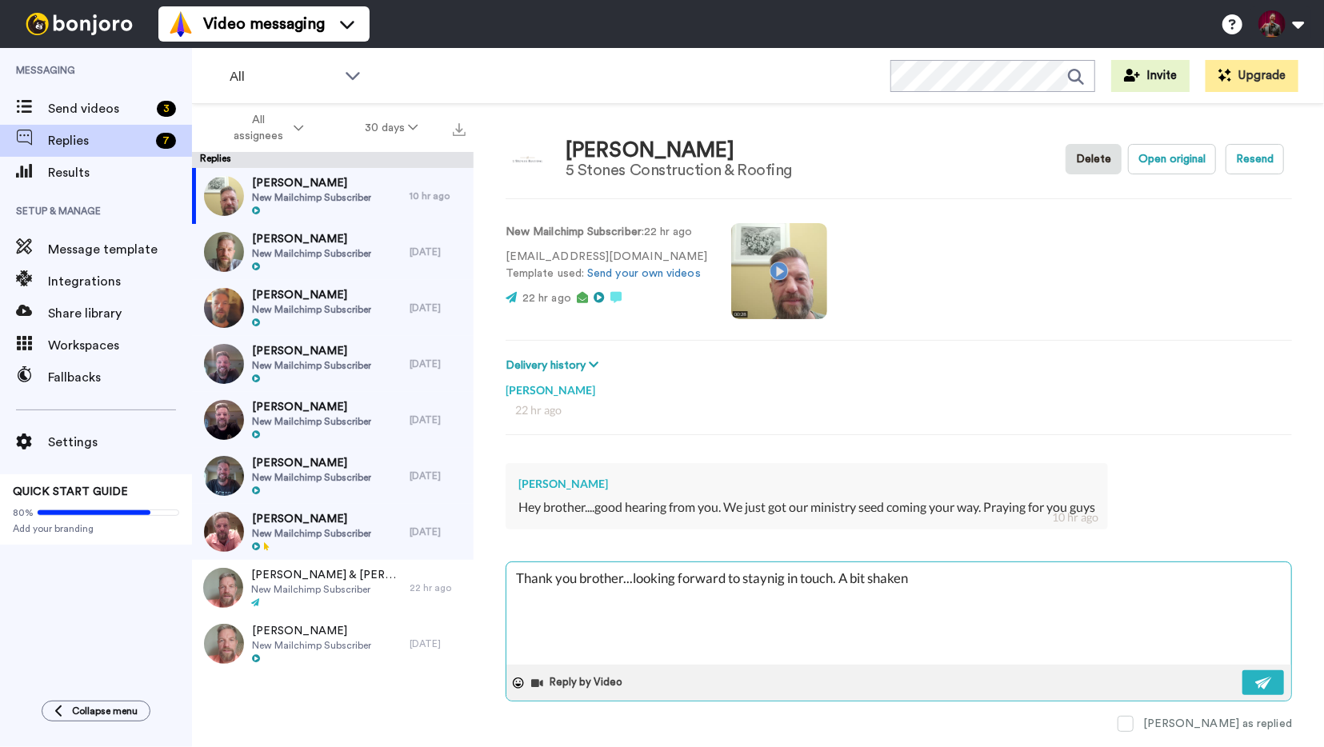
type textarea "x"
type textarea "Thank you brother...looking forward to staynig in touch. A bit shaken wi"
type textarea "x"
type textarea "Thank you brother...looking forward to staynig in touch. A bit shaken wit"
type textarea "x"
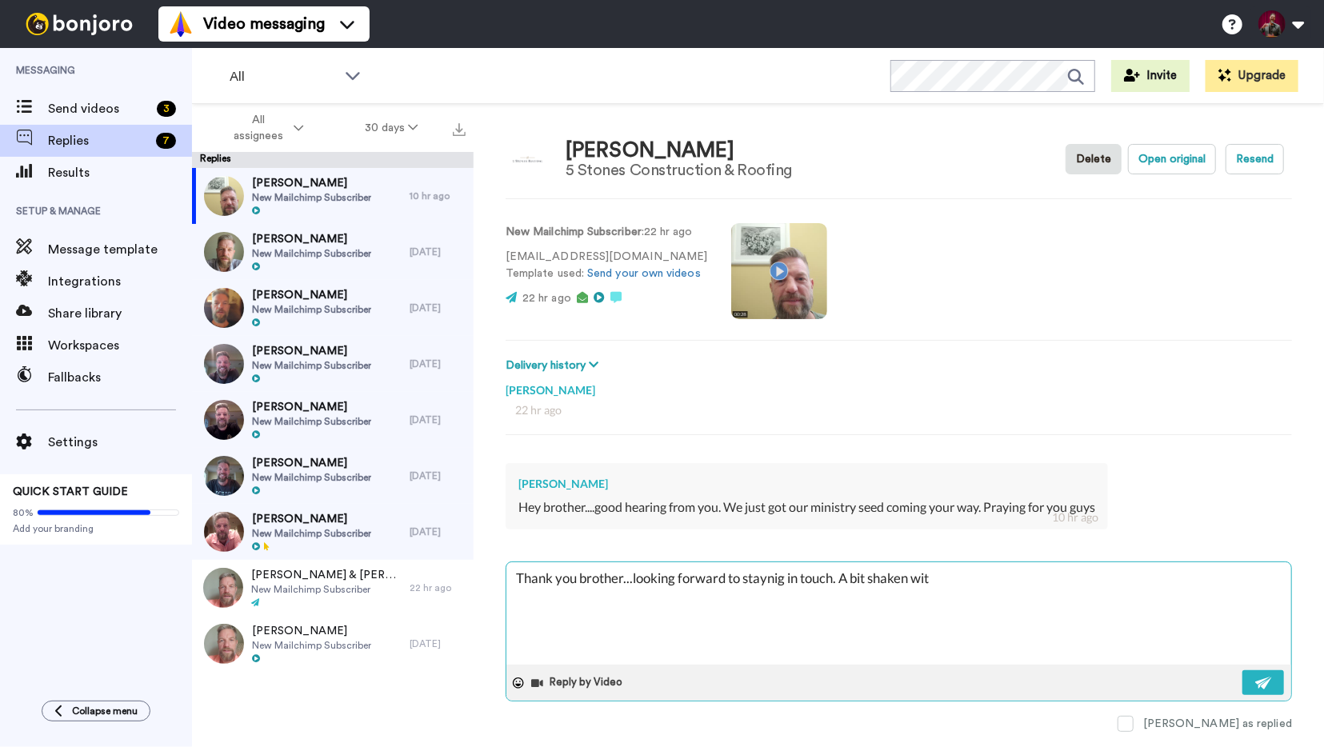
type textarea "Thank you brother...looking forward to staynig in touch. A bit shaken with"
type textarea "x"
type textarea "Thank you brother...looking forward to staynig in touch. A bit shaken with"
type textarea "x"
type textarea "Thank you brother...looking forward to staynig in touch. A bit shaken with t"
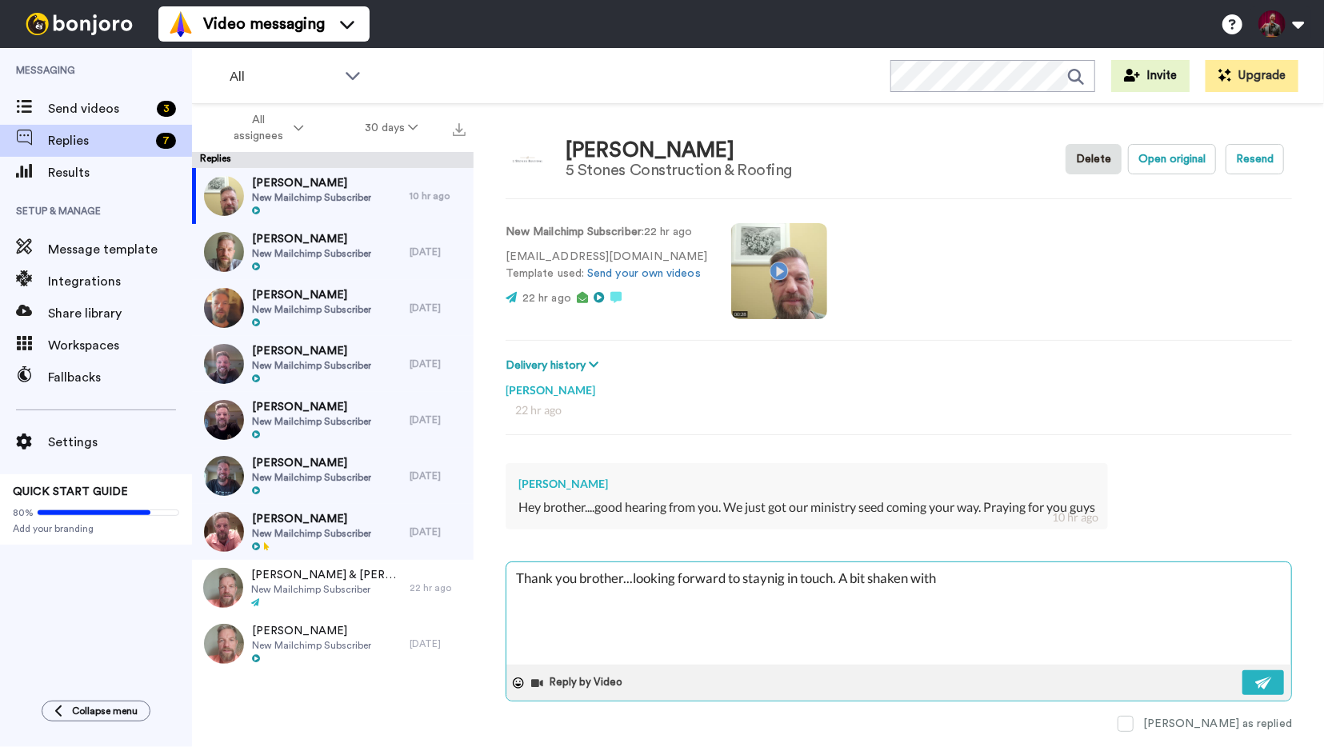
type textarea "x"
type textarea "Thank you brother...looking forward to staynig in touch. A bit shaken with th"
type textarea "x"
type textarea "Thank you brother...looking forward to staynig in touch. A bit shaken with the"
type textarea "x"
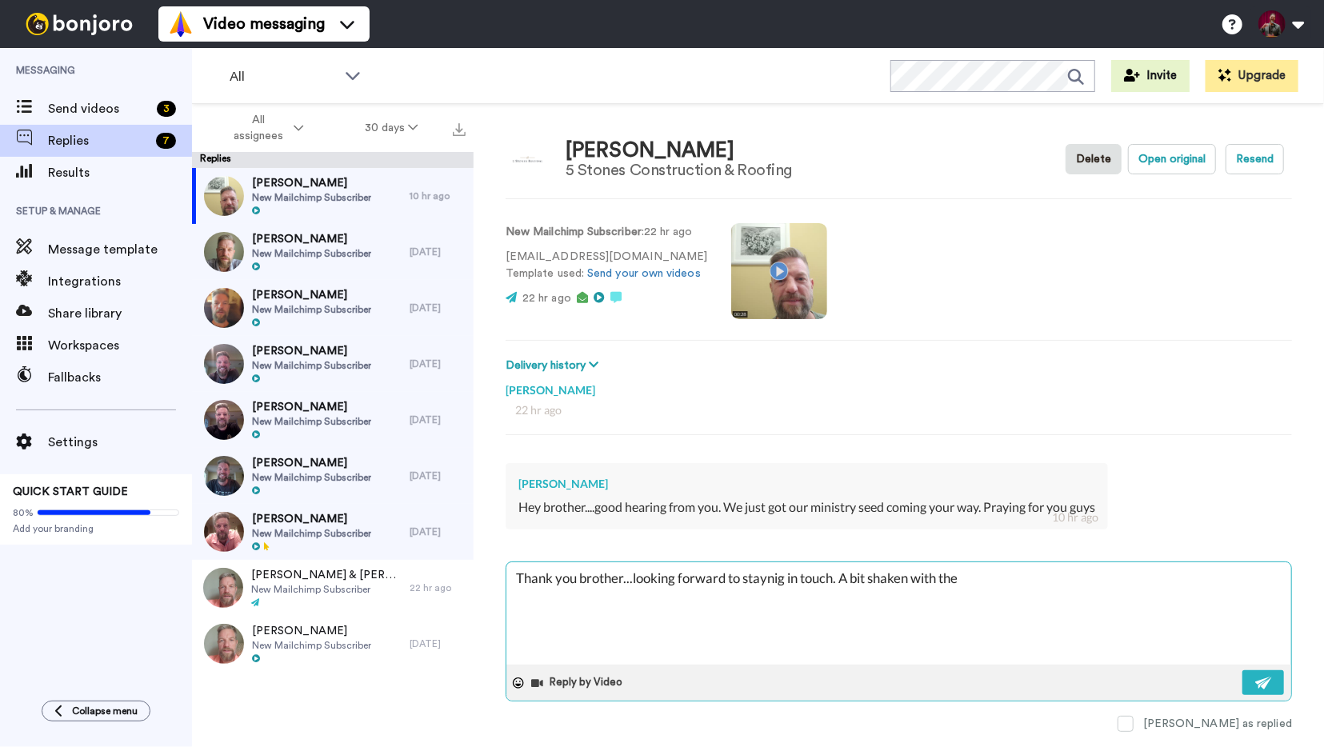
type textarea "Thank you brother...looking forward to staynig in touch. A bit shaken with the"
type textarea "x"
type textarea "Thank you brother...looking forward to staynig in touch. A bit shaken with the C"
type textarea "x"
type textarea "Thank you brother...looking forward to staynig in touch. A bit shaken with the …"
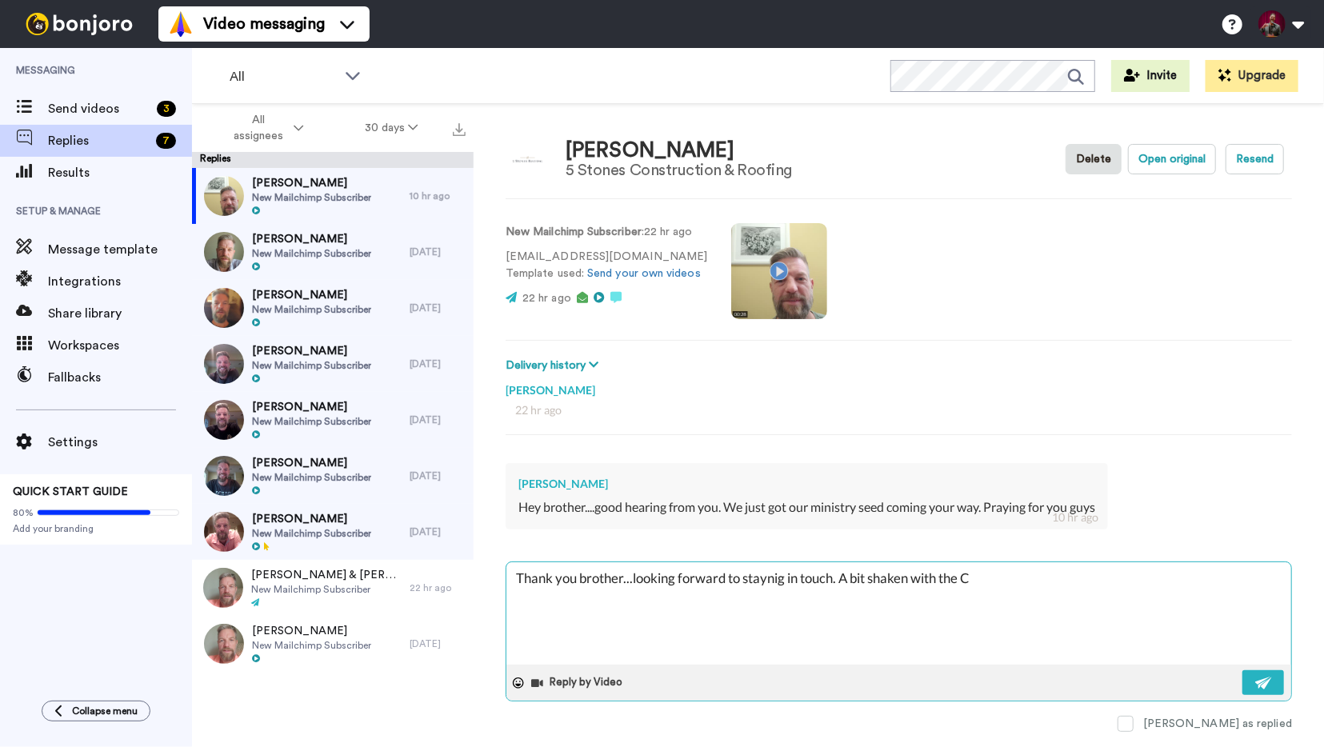
type textarea "x"
type textarea "Thank you brother...looking forward to staynig in touch. A bit shaken with the …"
type textarea "x"
type textarea "Thank you brother...looking forward to staynig in touch. A bit shaken with the …"
type textarea "x"
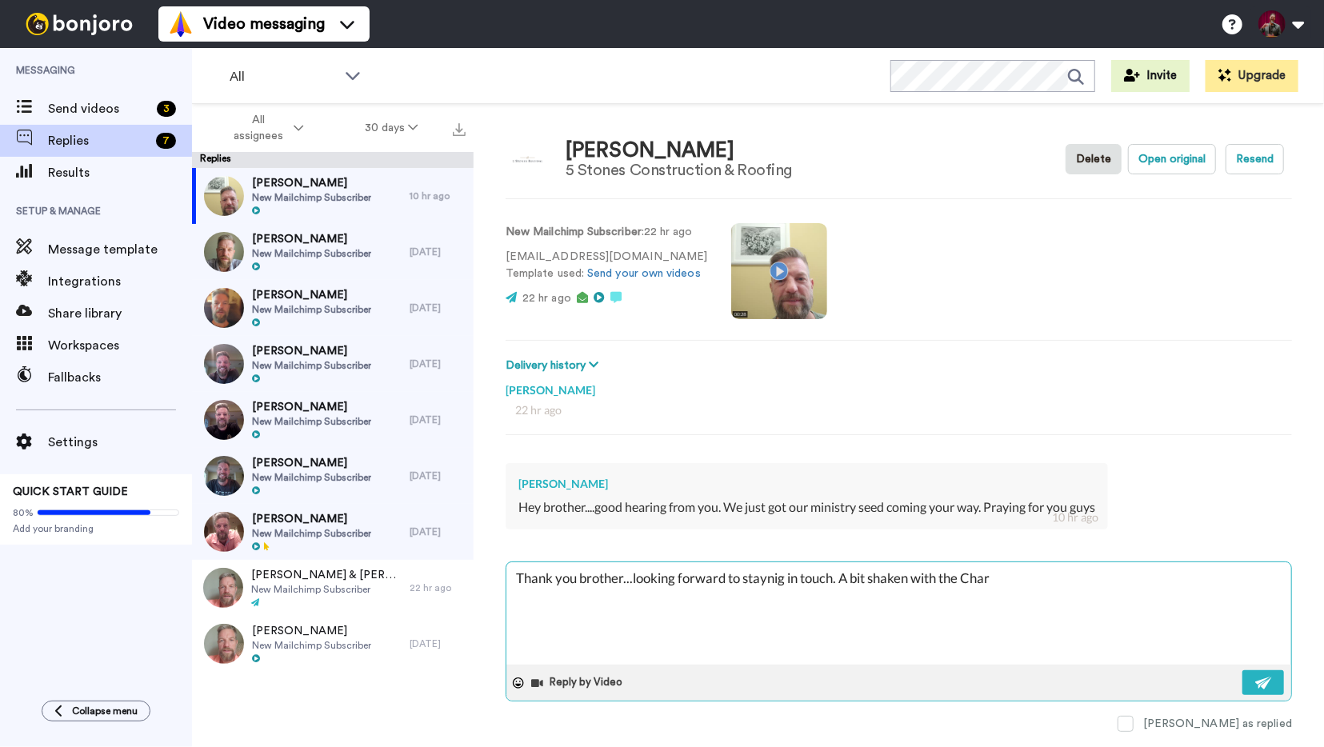
type textarea "Thank you brother...looking forward to staynig in touch. A bit shaken with the …"
type textarea "x"
type textarea "Thank you brother...looking forward to staynig in touch. A bit shaken with the …"
type textarea "x"
type textarea "Thank you brother...looking forward to staynig in touch. A bit shaken with the …"
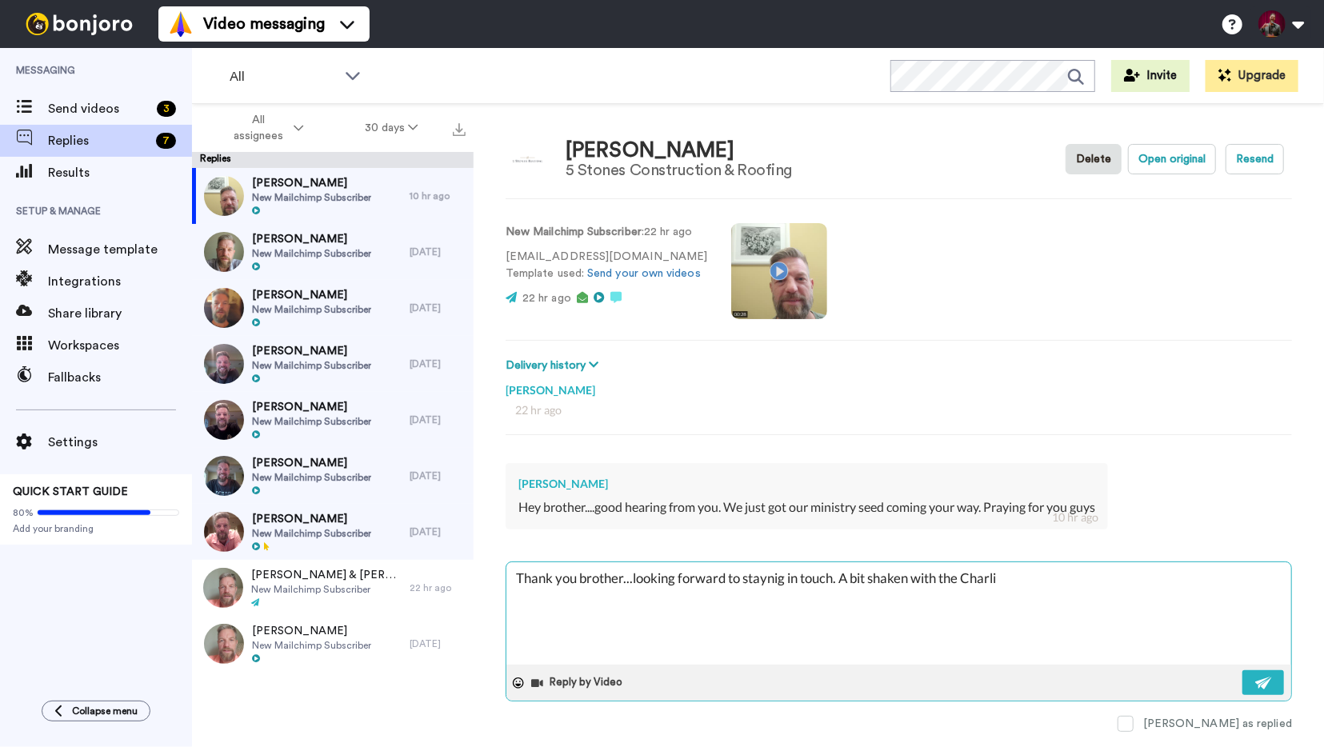
type textarea "x"
type textarea "Thank you brother...looking forward to staynig in touch. A bit shaken with the …"
type textarea "x"
type textarea "Thank you brother...looking forward to staynig in touch. A bit shaken with the …"
type textarea "x"
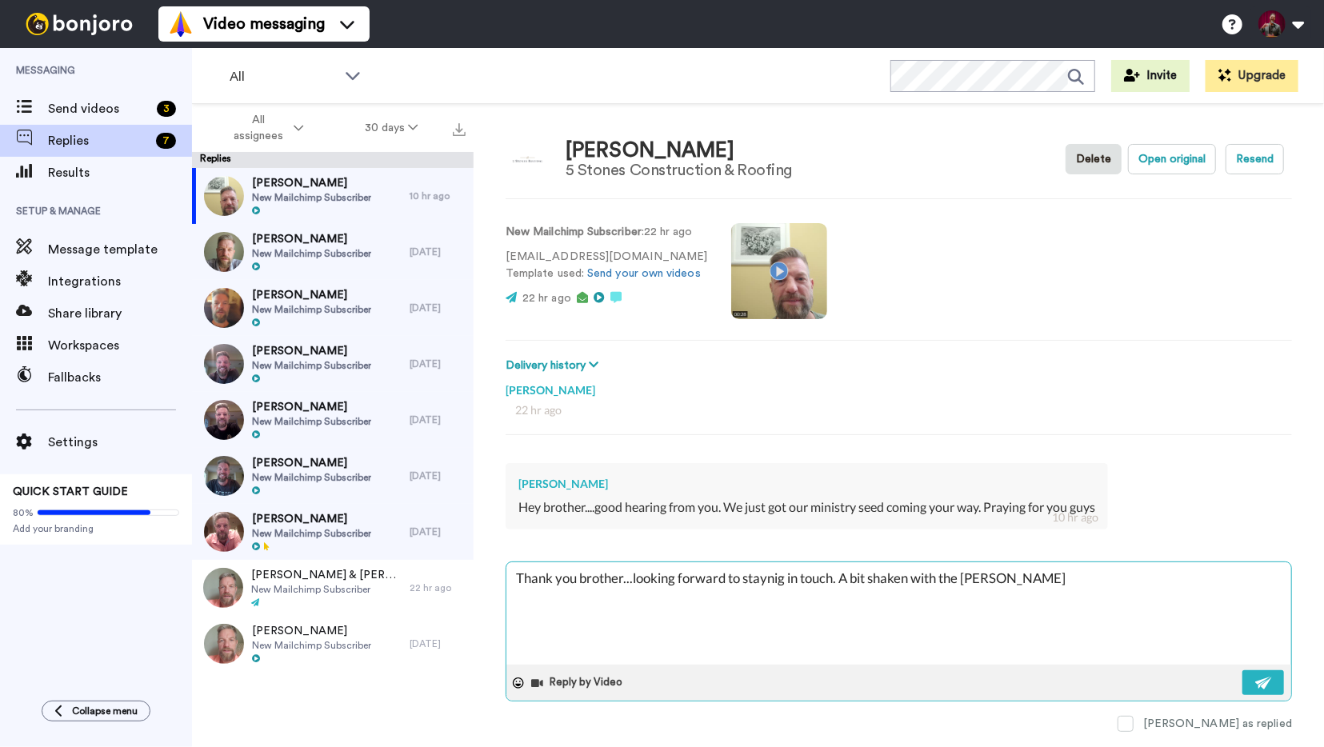
type textarea "Thank you brother...looking forward to staynig in touch. A bit shaken with the …"
type textarea "x"
type textarea "Thank you brother...looking forward to staynig in touch. A bit shaken with the …"
type textarea "x"
type textarea "Thank you brother...looking forward to staynig in touch. A bit shaken with the …"
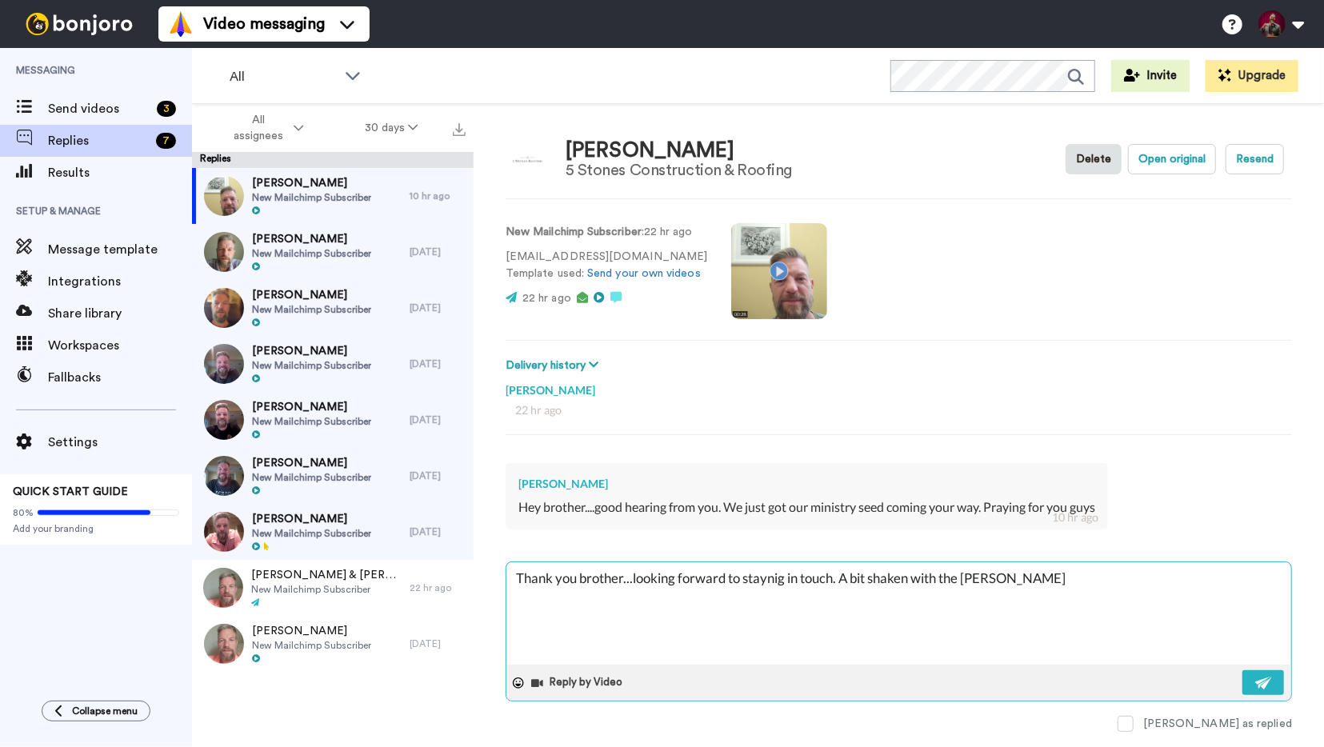
type textarea "x"
type textarea "Thank you brother...looking forward to staynig in touch. A bit shaken with the …"
type textarea "x"
type textarea "Thank you brother...looking forward to staynig in touch. A bit shaken with the …"
type textarea "x"
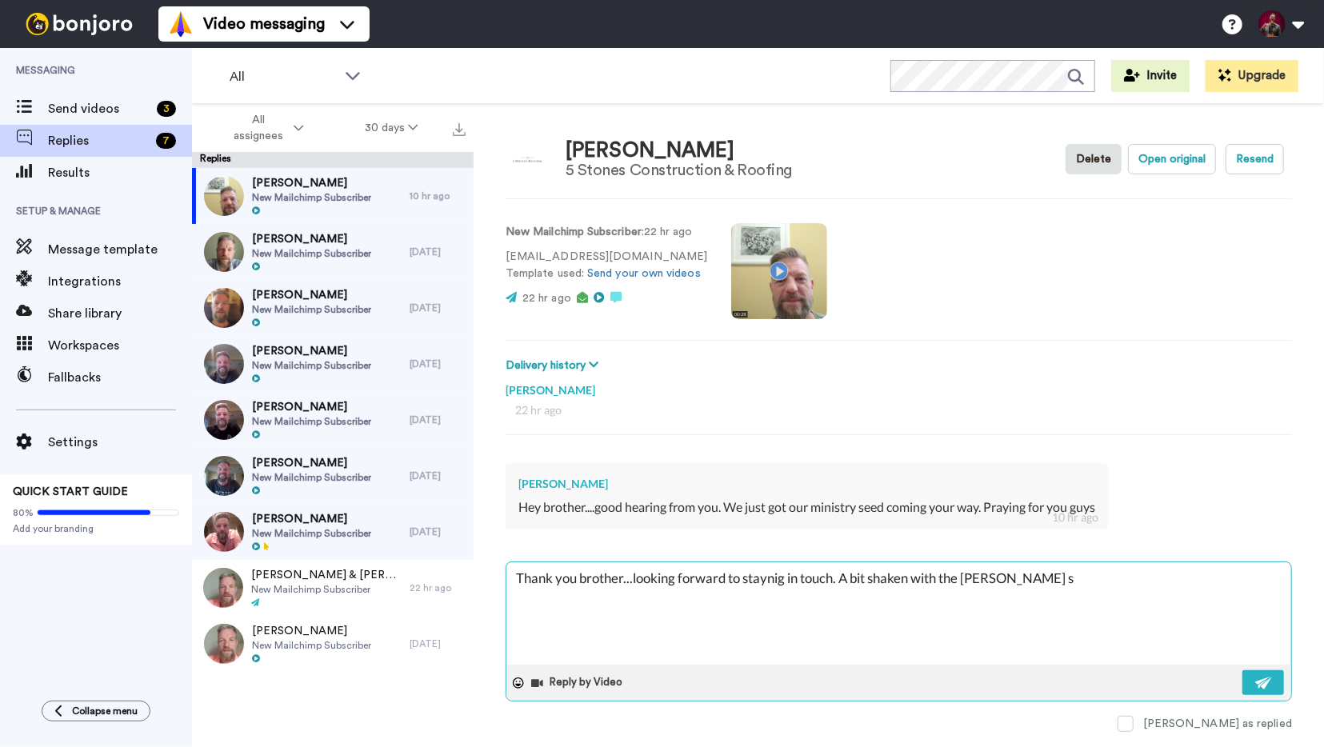
type textarea "Thank you brother...looking forward to staynig in touch. A bit shaken with the …"
type textarea "x"
type textarea "Thank you brother...looking forward to staynig in touch. A bit shaken with the …"
type textarea "x"
type textarea "Thank you brother...looking forward to staynig in touch. A bit shaken with the …"
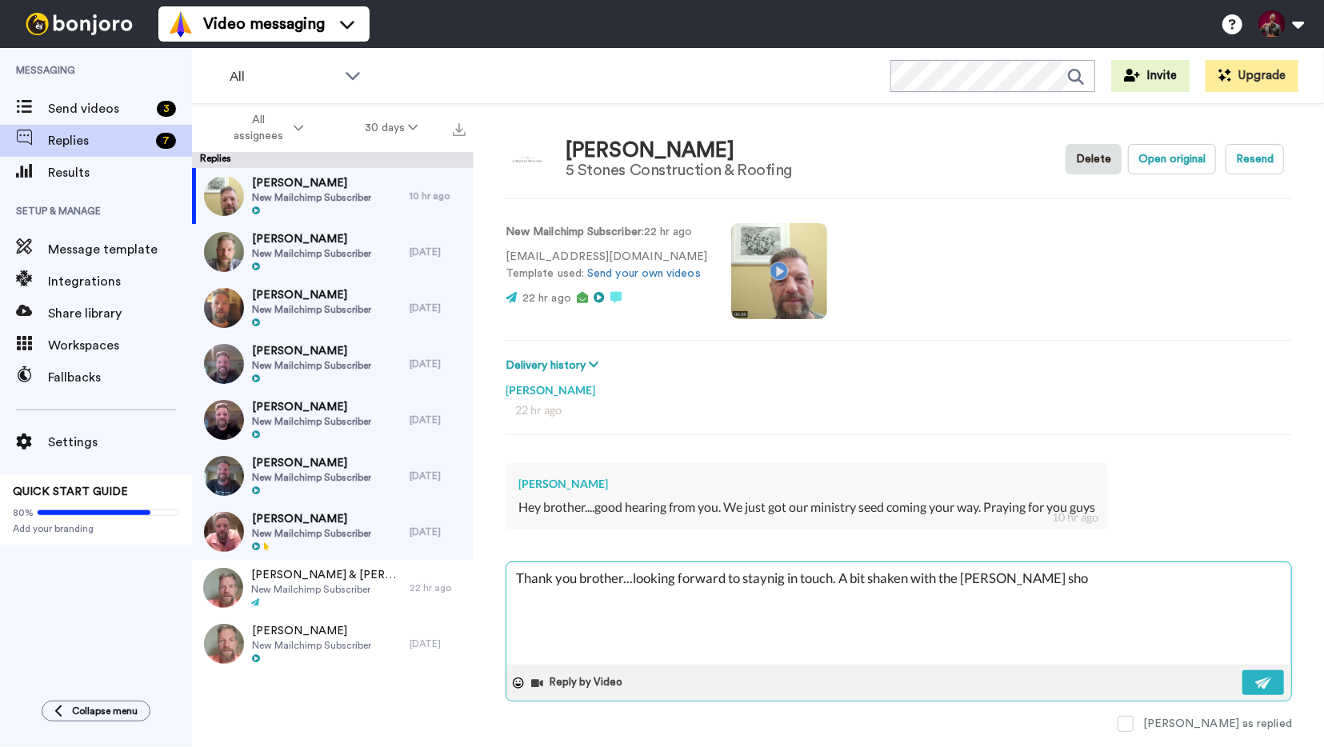
type textarea "x"
type textarea "Thank you brother...looking forward to staynig in touch. A bit shaken with the …"
type textarea "x"
type textarea "Thank you brother...looking forward to staynig in touch. A bit shaken with the …"
type textarea "x"
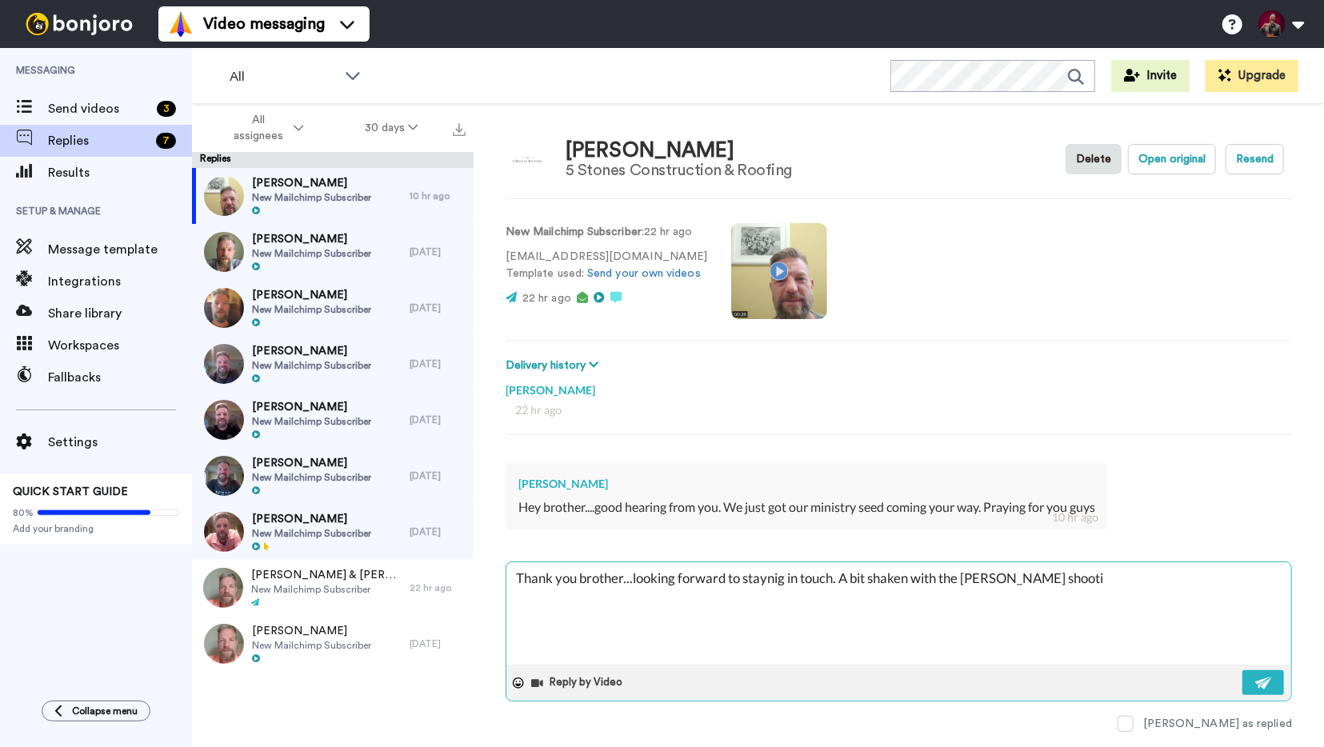
type textarea "Thank you brother...looking forward to staynig in touch. A bit shaken with the …"
type textarea "x"
type textarea "Thank you brother...looking forward to staynig in touch. A bit shaken with the …"
type textarea "x"
type textarea "Thank you brother...looking forward to staynig in touch. A bit shaken with the …"
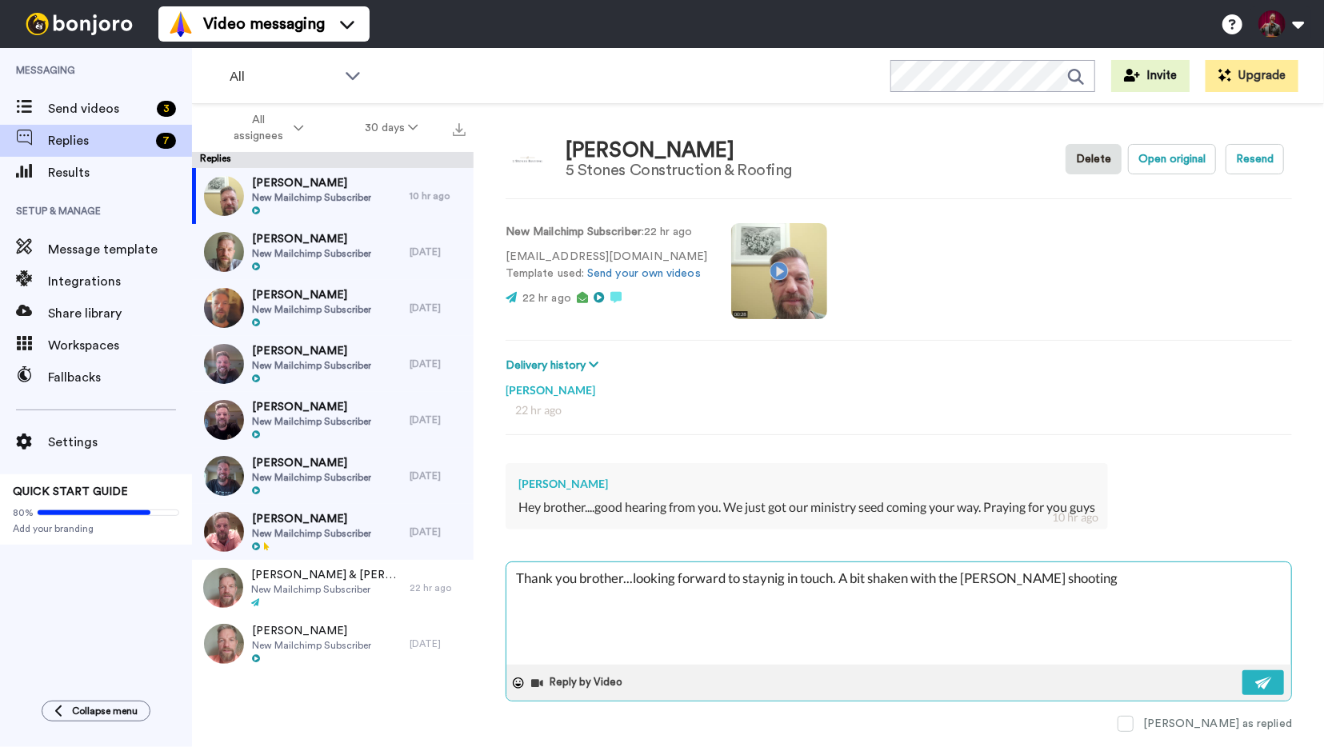
type textarea "x"
click at [769, 580] on textarea "Thank you brother...looking forward to staynig in touch. A bit shaken with the …" at bounding box center [899, 614] width 785 height 102
click at [620, 603] on textarea "Thank you brother...looking forward to staying in touch. A bit shaken with the …" at bounding box center [899, 614] width 785 height 102
click at [1264, 684] on img at bounding box center [1265, 683] width 18 height 13
